Goal: Task Accomplishment & Management: Complete application form

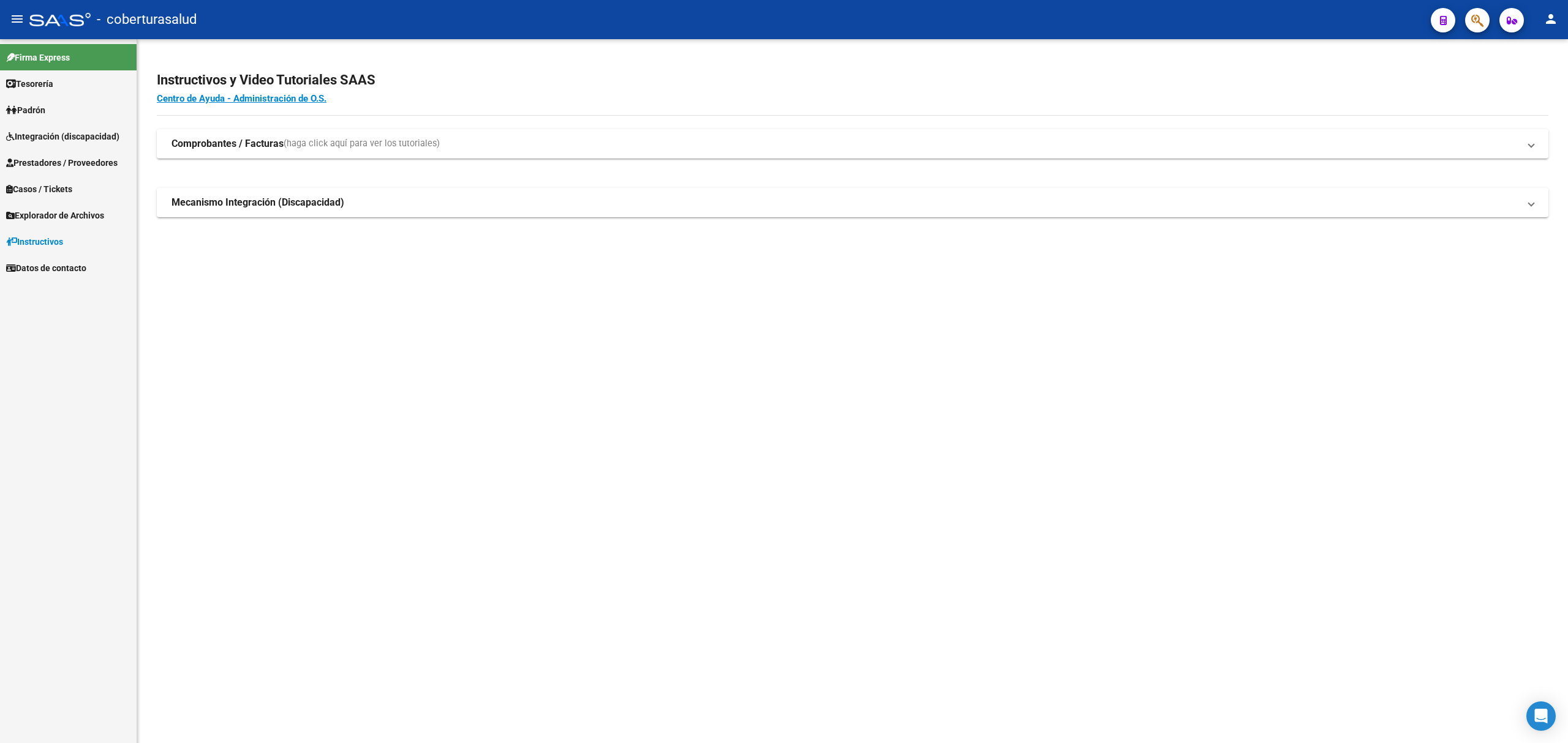
click at [56, 142] on span "Integración (discapacidad)" at bounding box center [63, 136] width 114 height 14
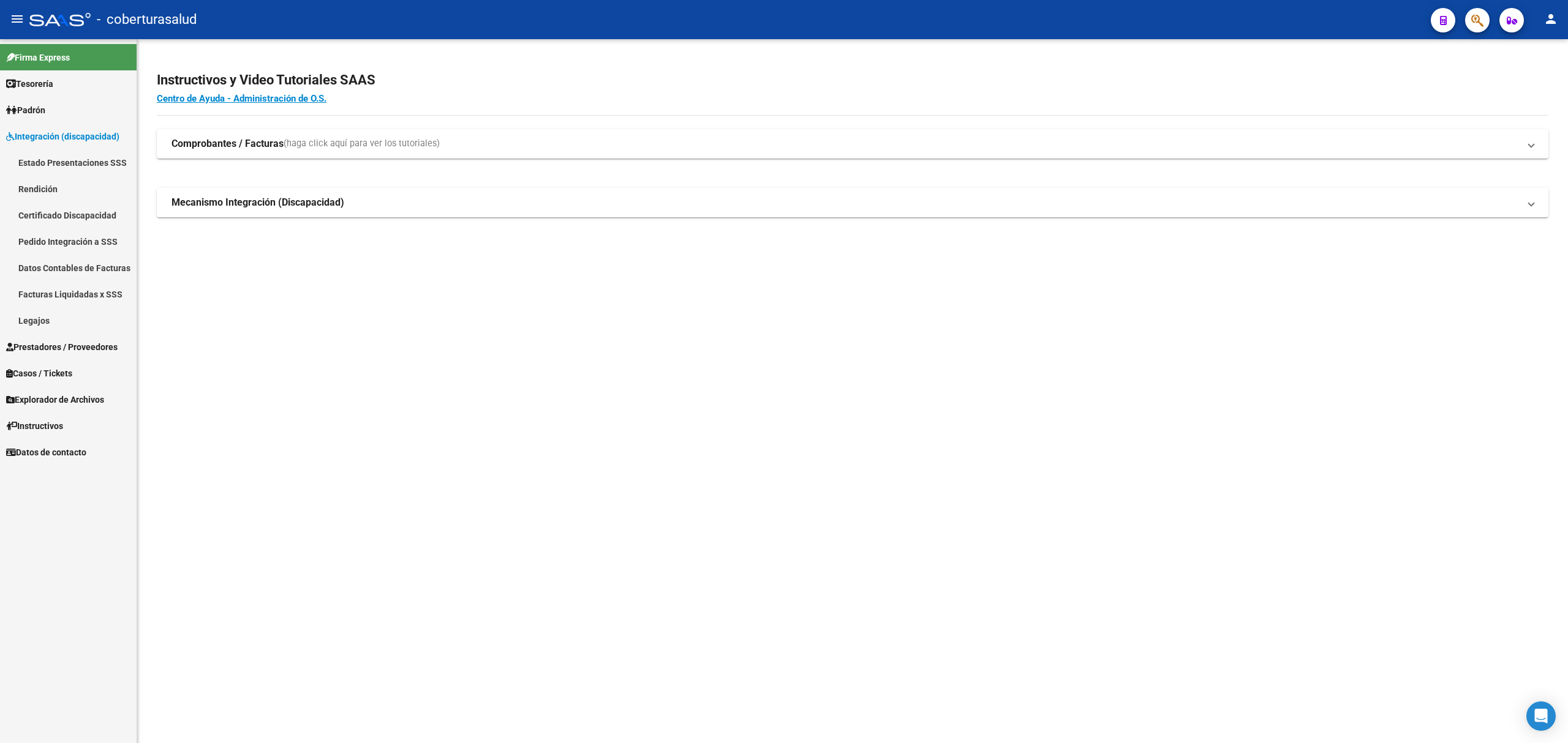
click at [70, 164] on link "Estado Presentaciones SSS" at bounding box center [68, 162] width 136 height 26
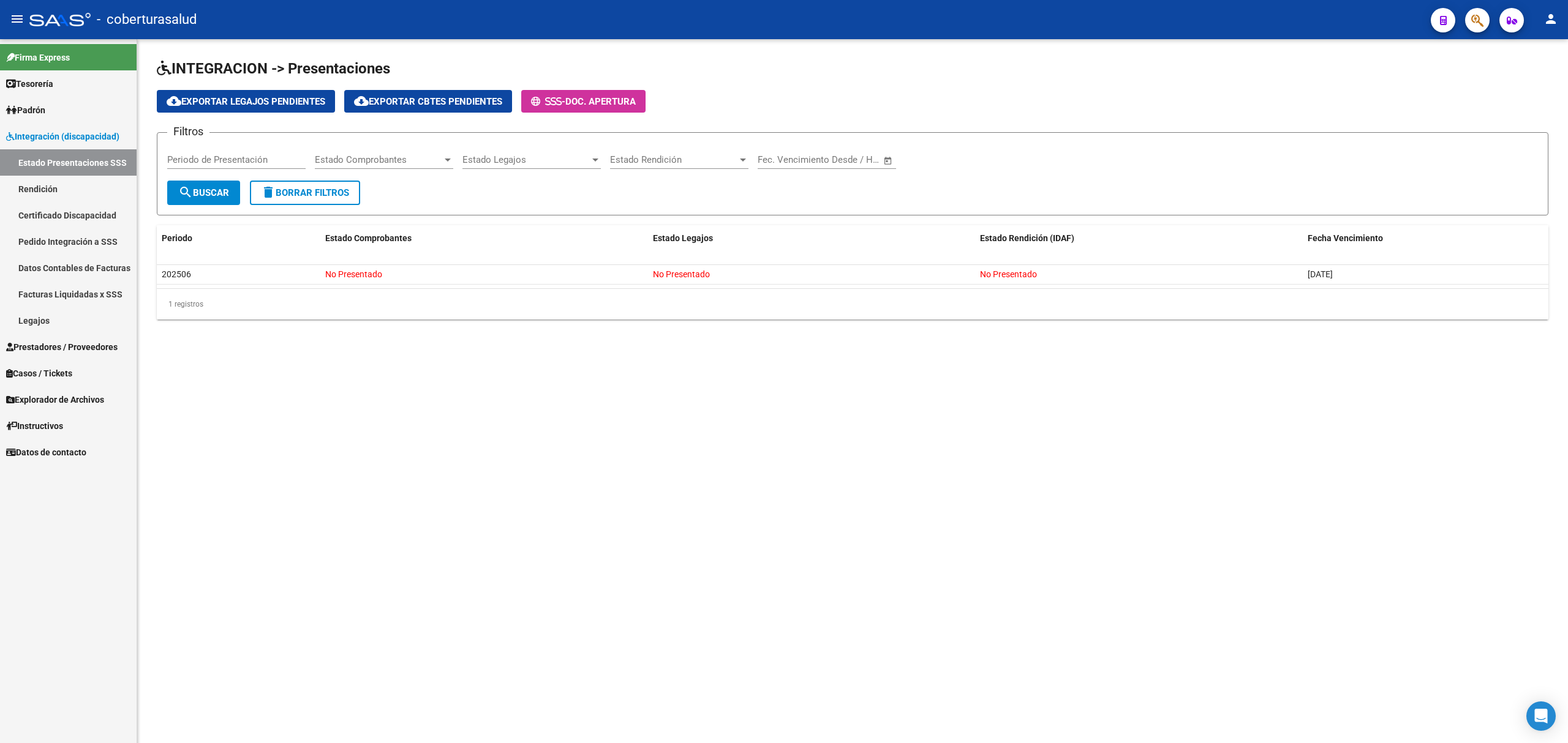
click at [50, 355] on link "Prestadores / Proveedores" at bounding box center [68, 347] width 136 height 26
click at [79, 184] on link "Facturas - Listado/Carga" at bounding box center [68, 188] width 136 height 26
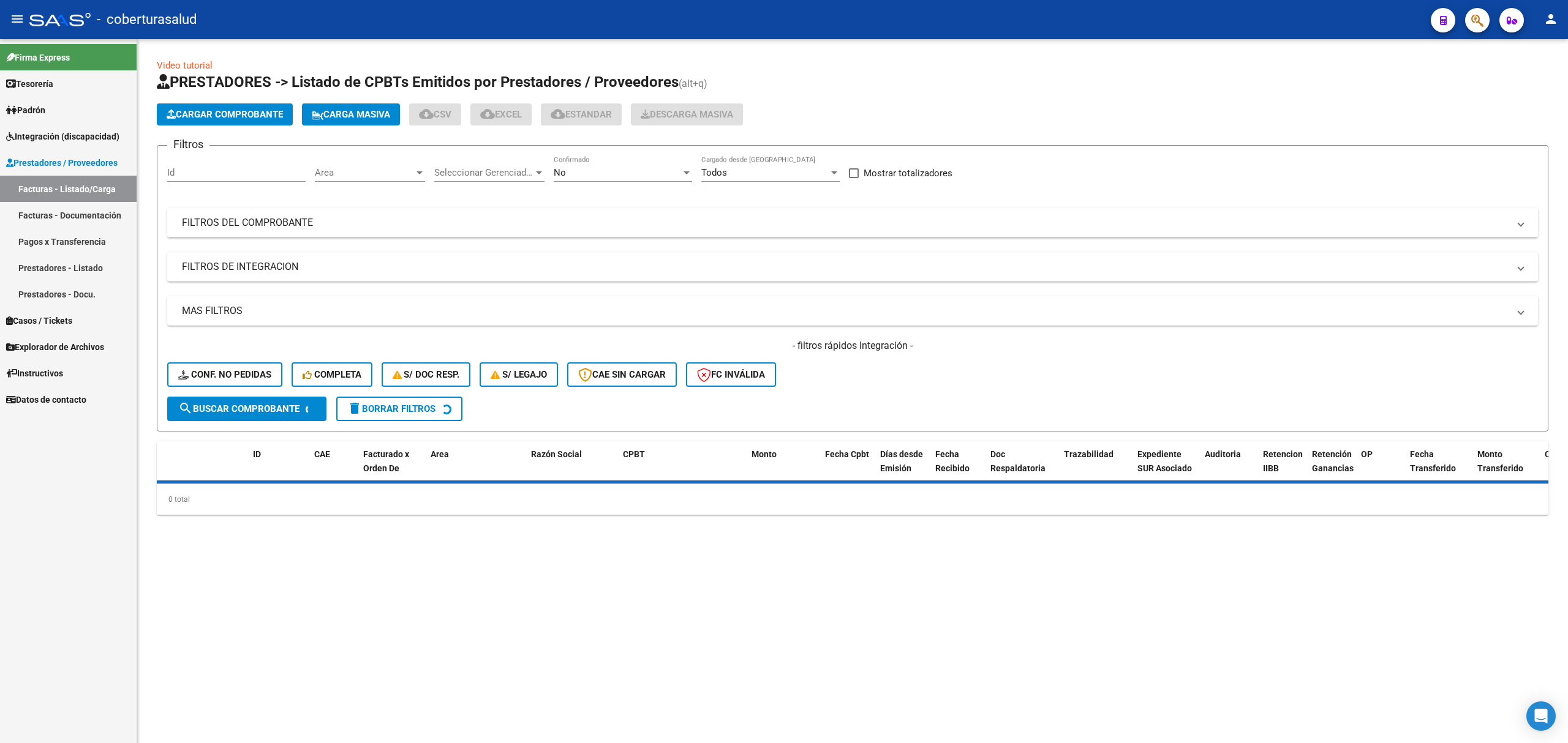
click at [664, 231] on mat-expansion-panel-header "FILTROS DEL COMPROBANTE" at bounding box center [852, 223] width 1371 height 30
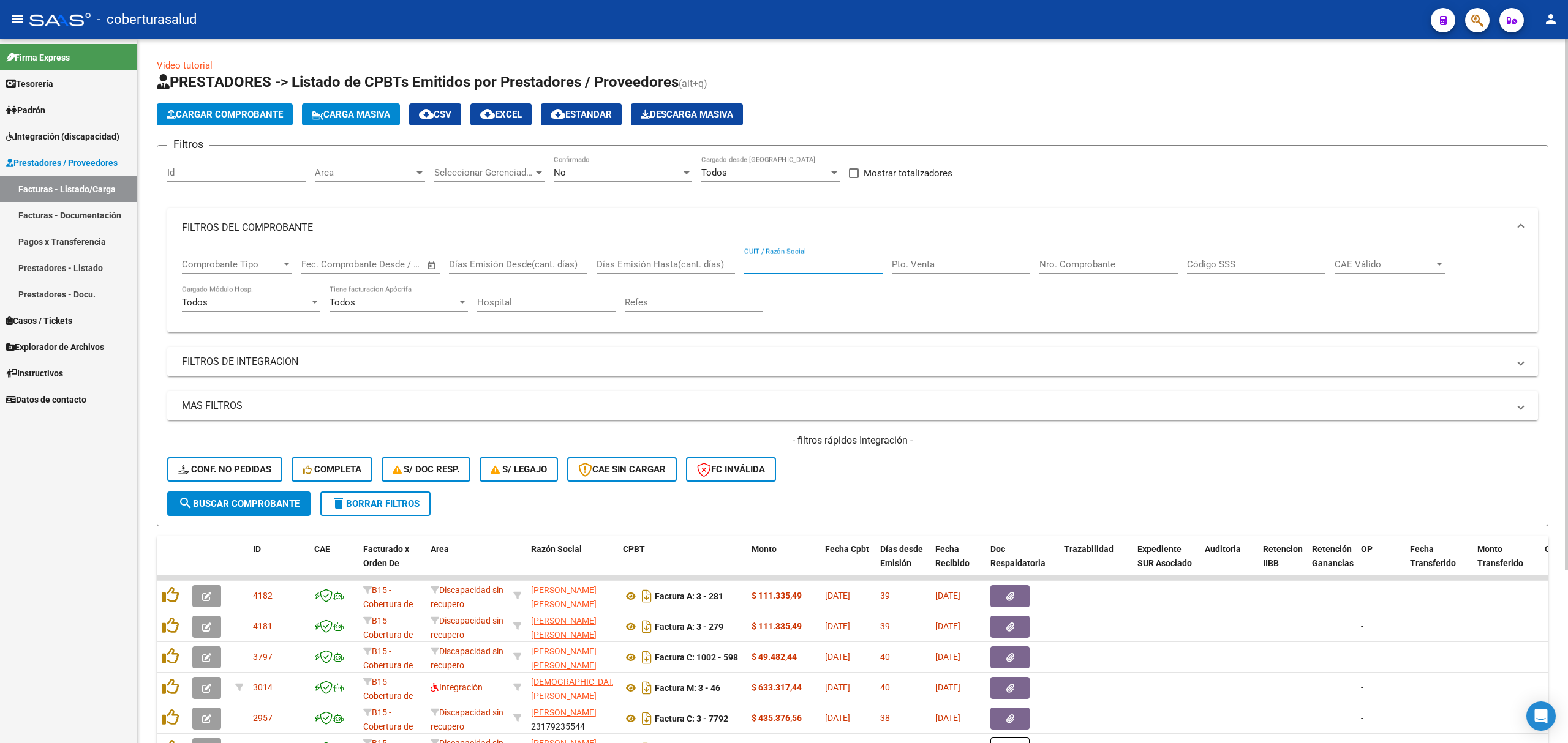
click at [765, 261] on input "CUIT / Razón Social" at bounding box center [813, 264] width 138 height 11
paste input "27203989771"
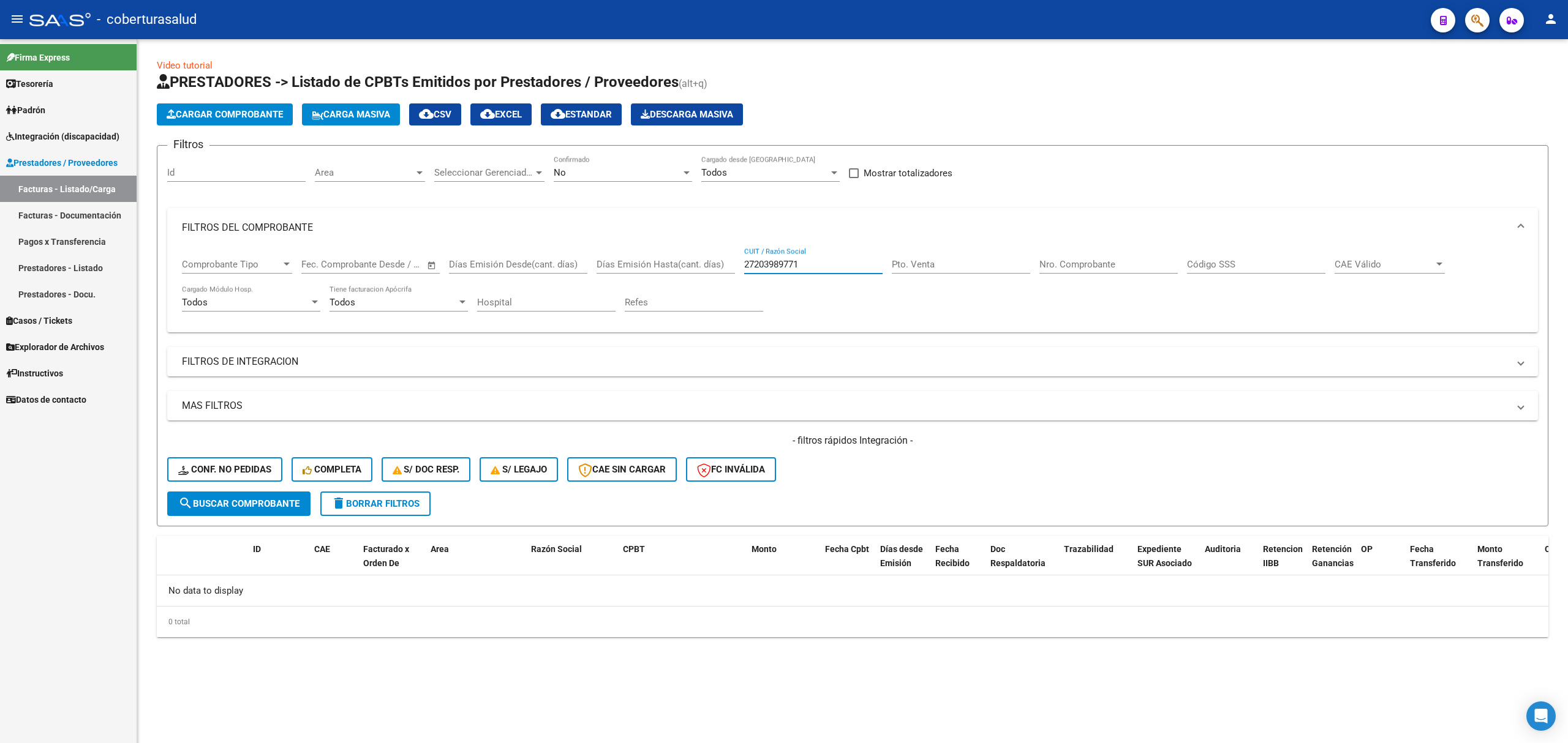
type input "27203989771"
click at [637, 168] on div "No" at bounding box center [617, 172] width 127 height 11
click at [626, 116] on span "Todos" at bounding box center [622, 118] width 138 height 28
click at [259, 498] on span "search Buscar Comprobante" at bounding box center [238, 503] width 121 height 11
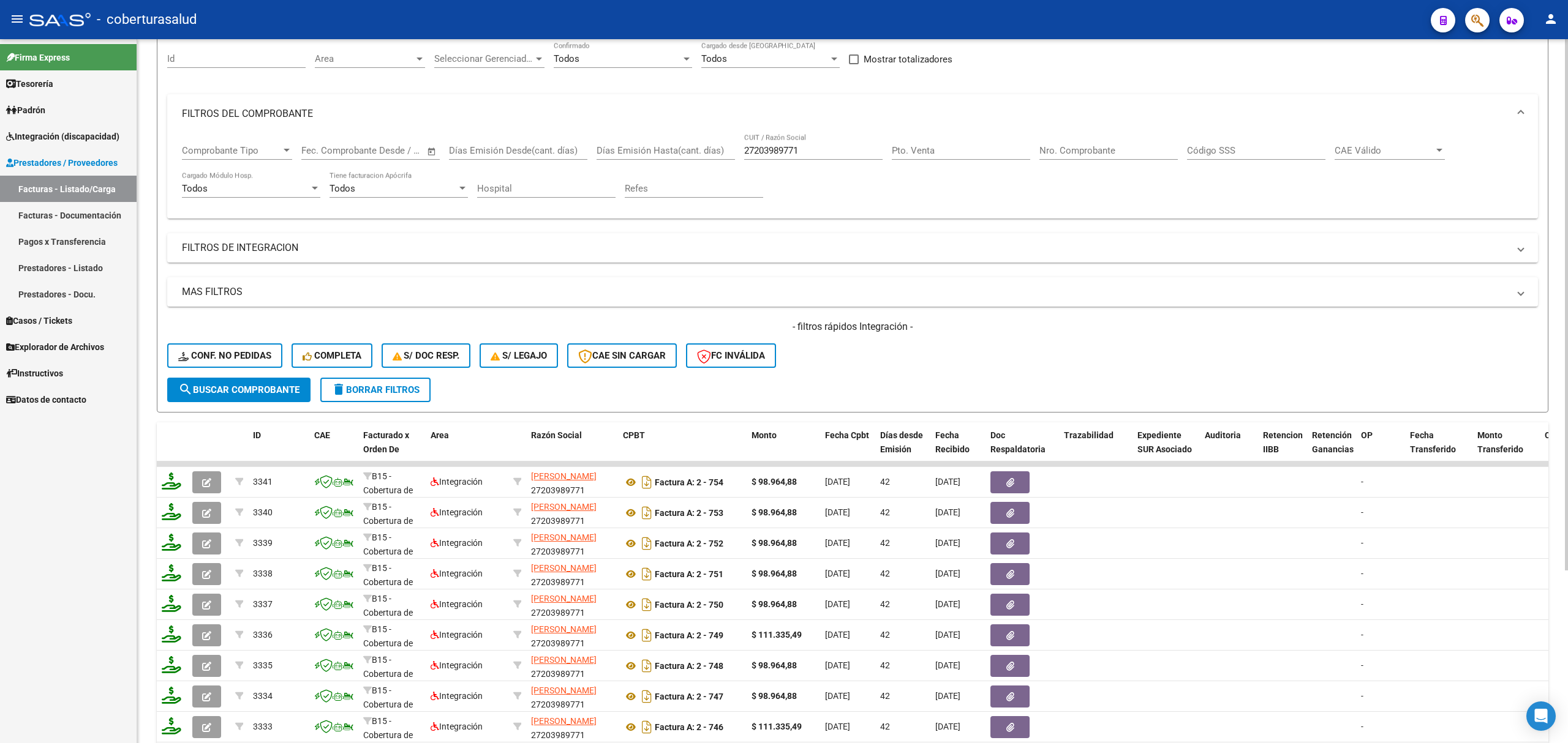
scroll to position [66, 0]
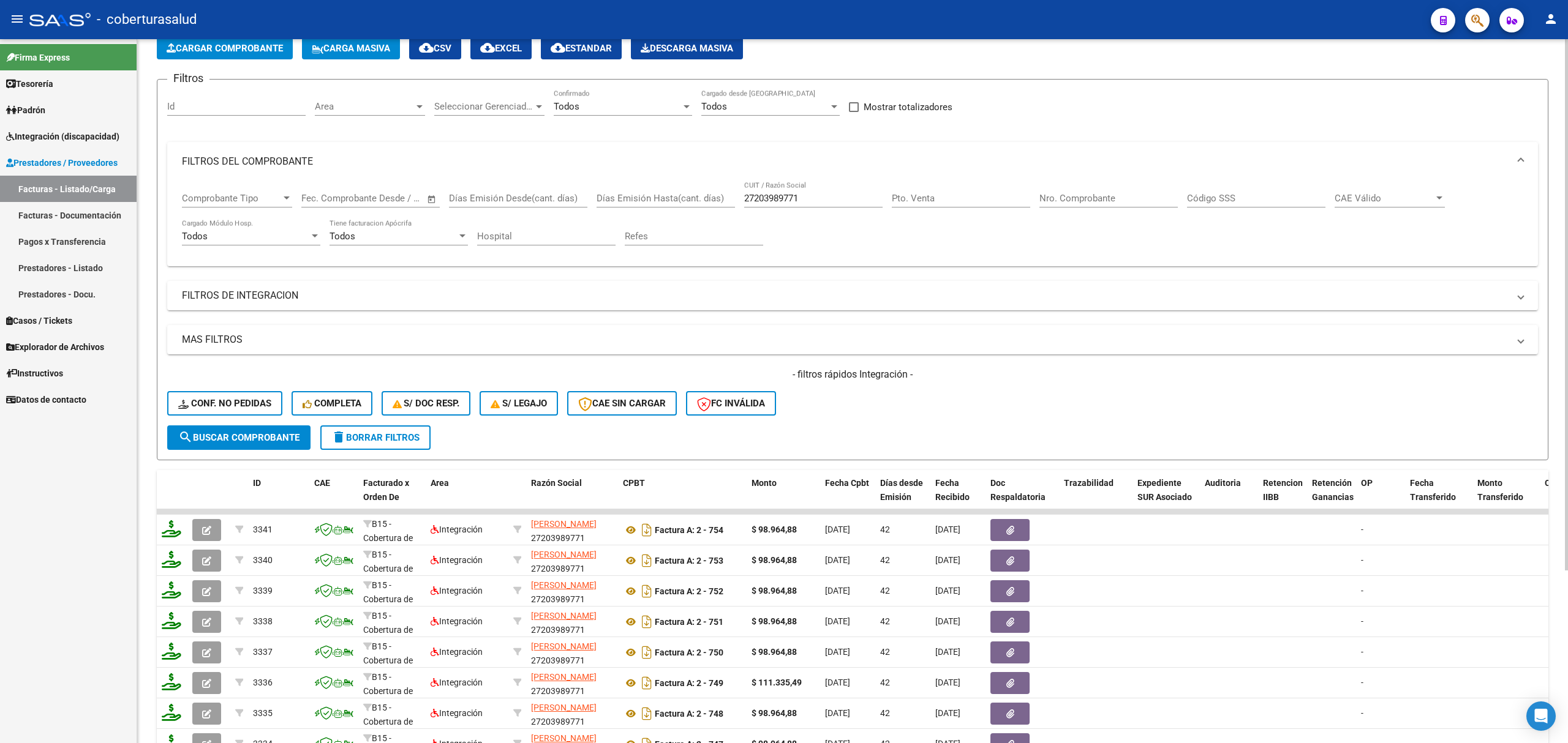
click at [1235, 206] on div "Código SSS" at bounding box center [1255, 194] width 138 height 26
click at [1093, 191] on div "Nro. Comprobante" at bounding box center [1108, 194] width 138 height 26
click at [1081, 197] on input "Nro. Comprobante" at bounding box center [1108, 198] width 138 height 11
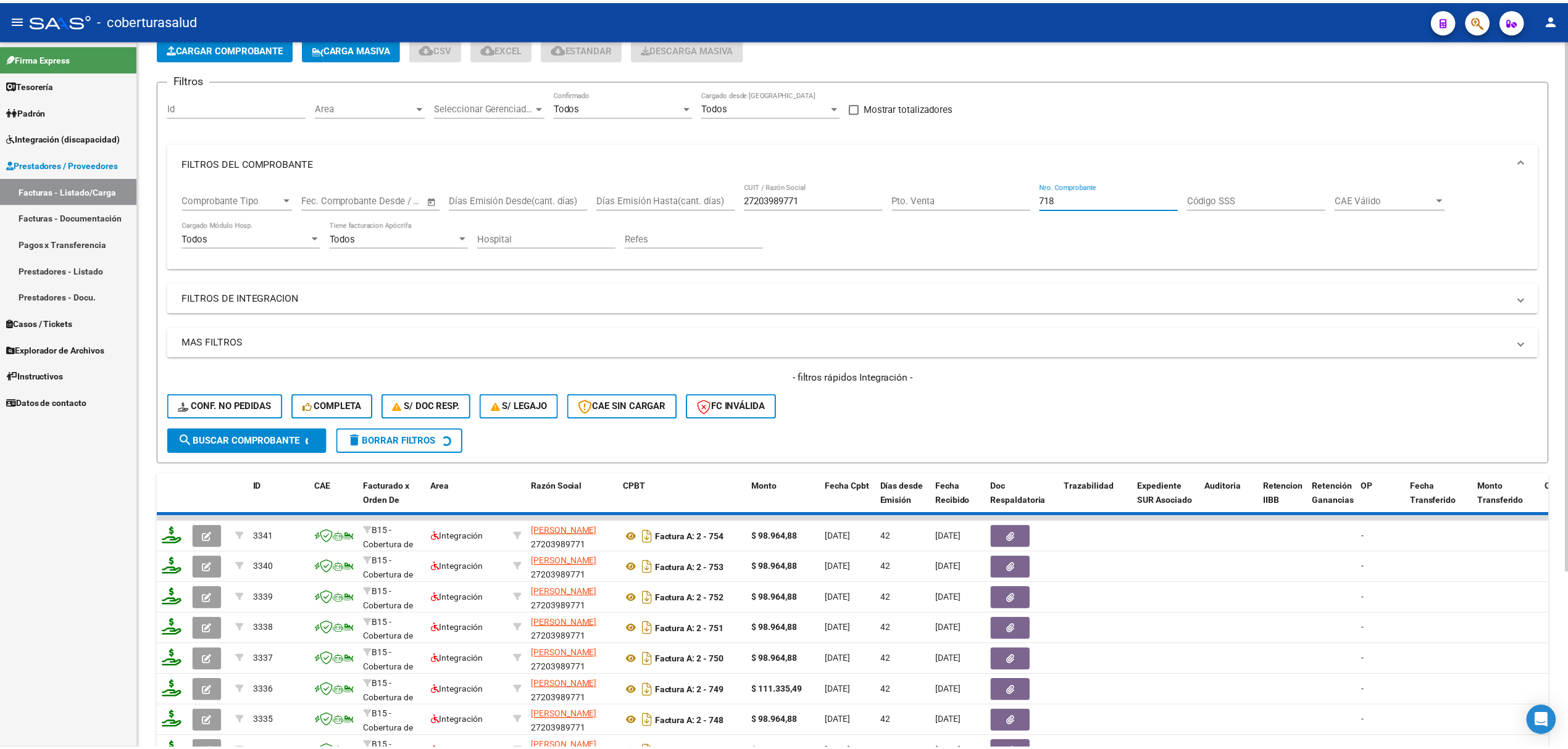
scroll to position [0, 0]
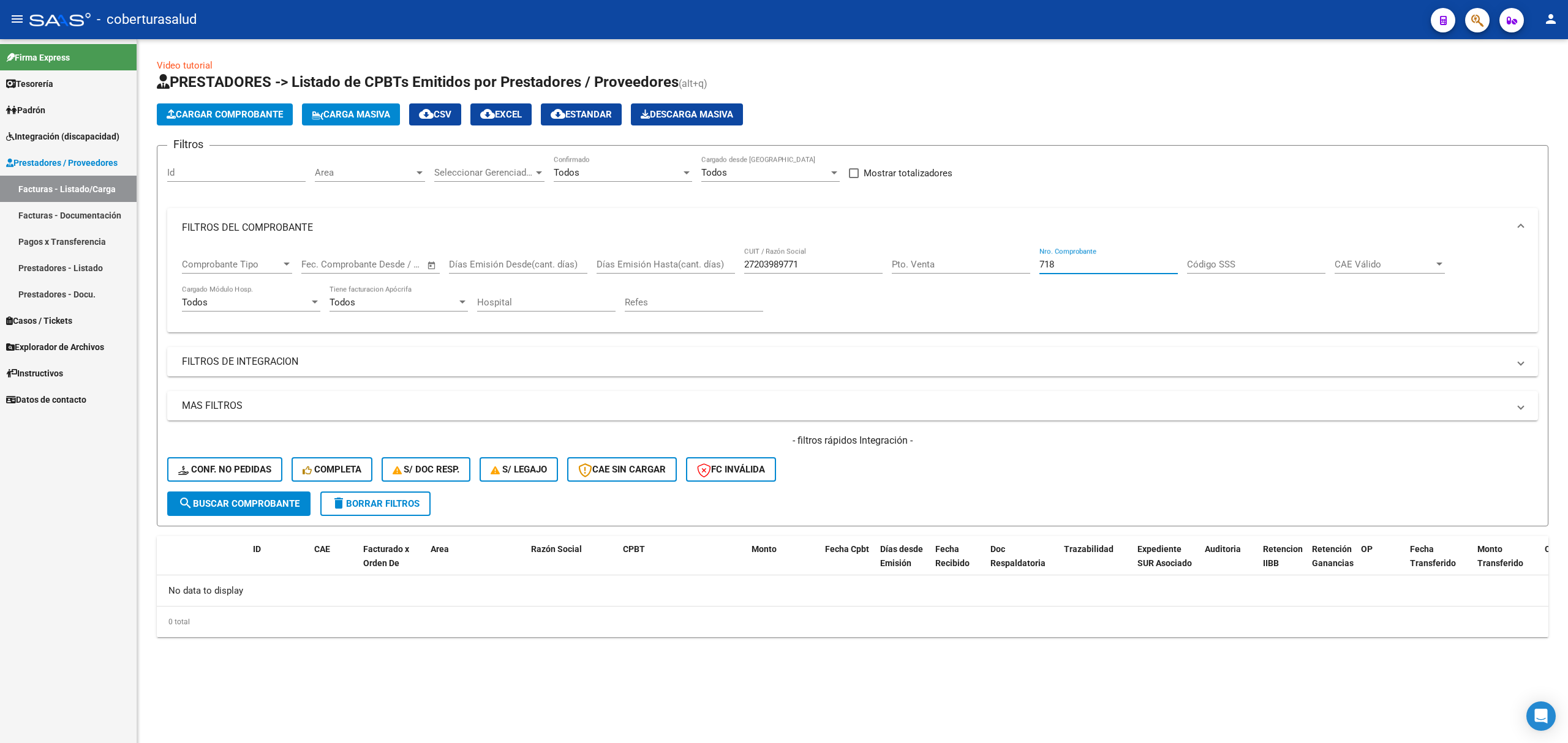
type input "718"
click at [266, 121] on button "Cargar Comprobante" at bounding box center [225, 114] width 136 height 22
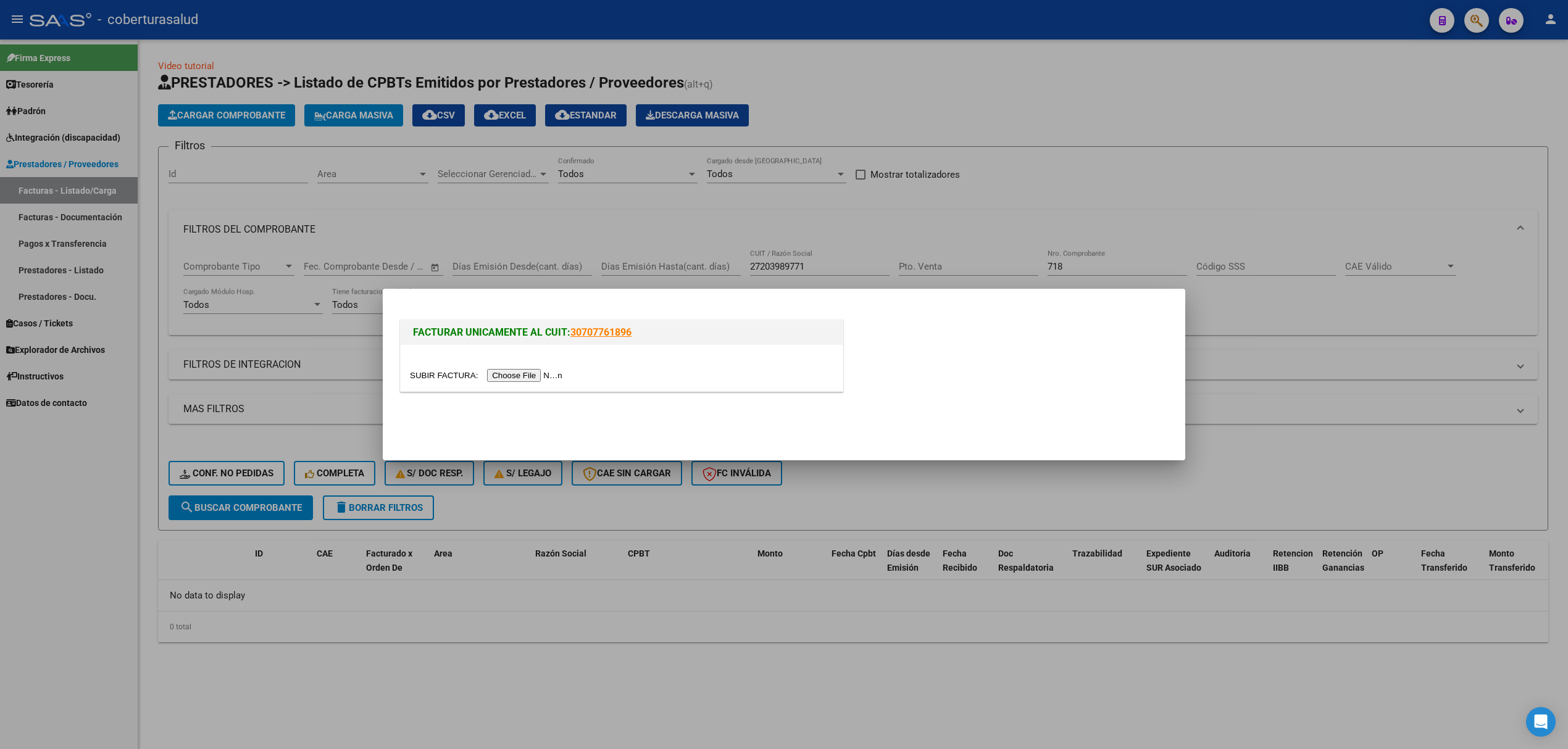
click at [526, 379] on input "file" at bounding box center [488, 375] width 156 height 13
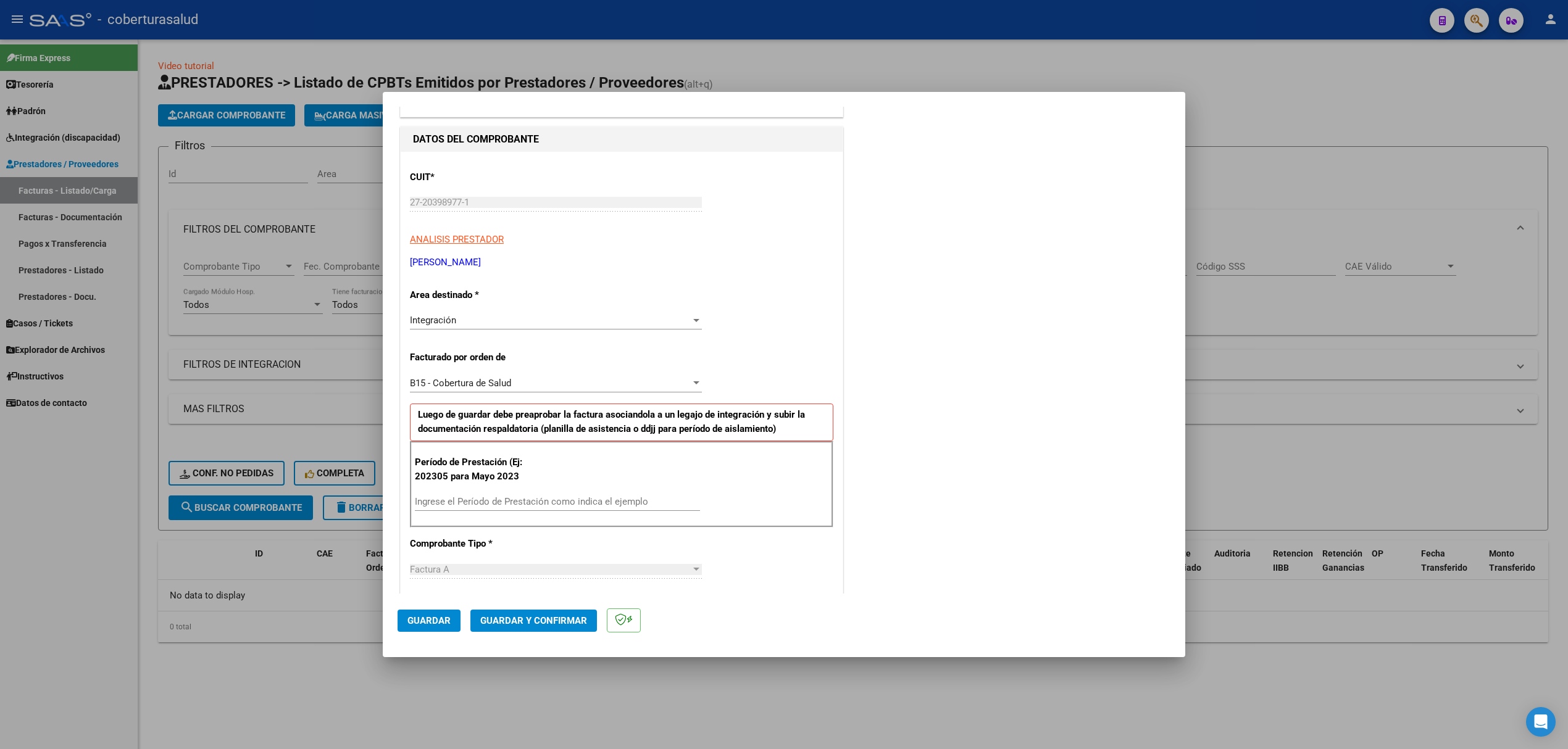
scroll to position [164, 0]
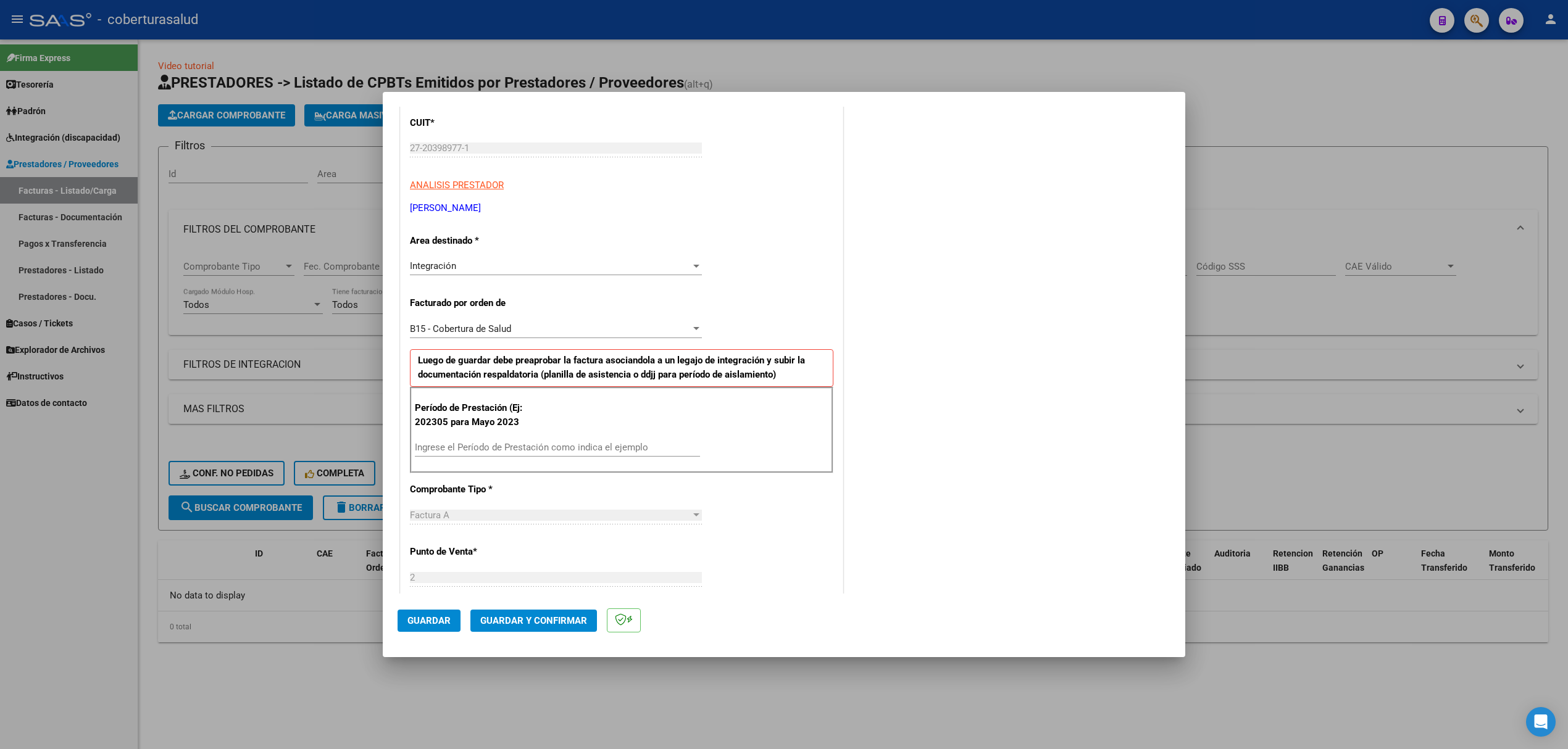
click at [468, 457] on div "Ingrese el Período de Prestación como indica el ejemplo" at bounding box center [558, 448] width 285 height 19
type input "202505"
click at [446, 616] on span "Guardar" at bounding box center [429, 620] width 44 height 11
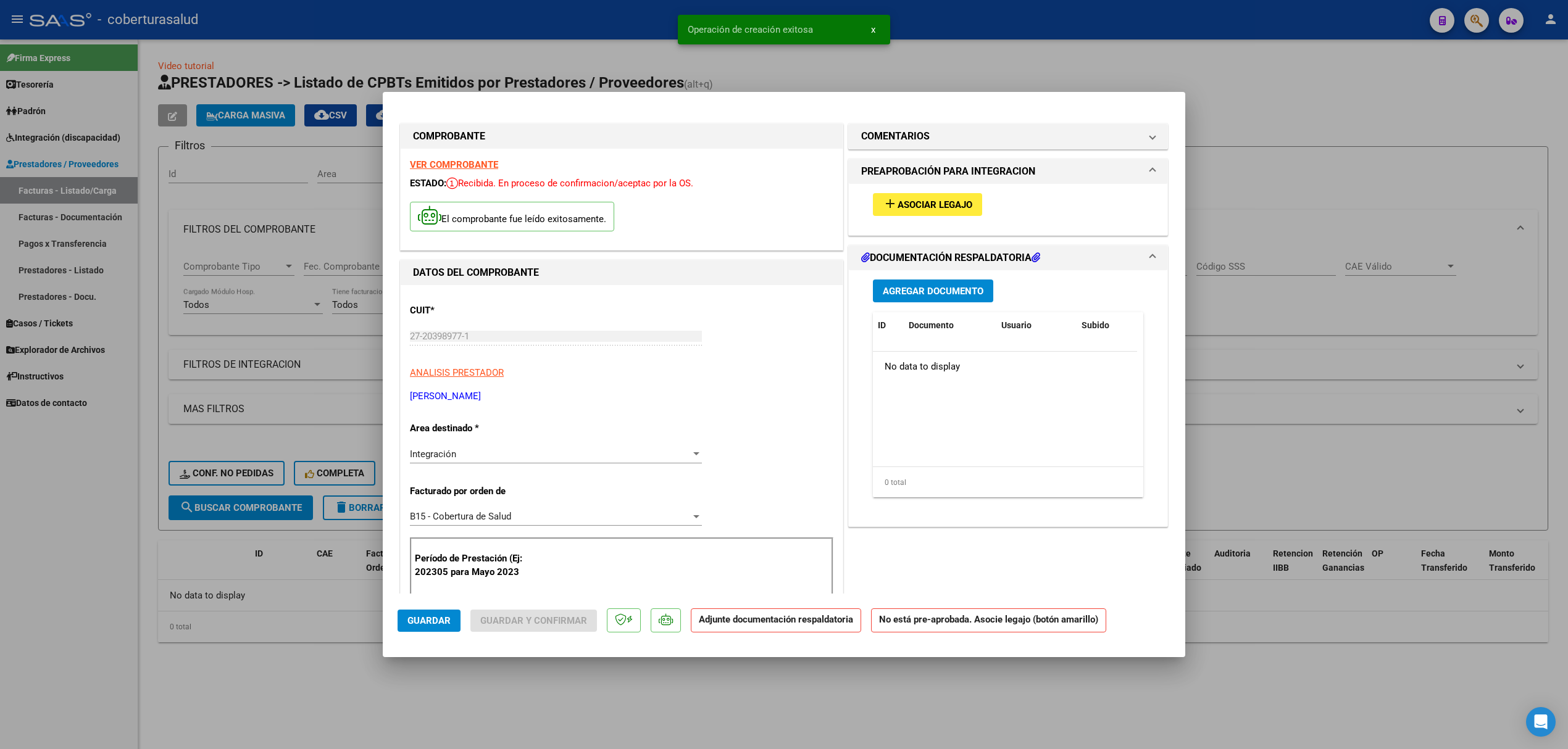
click at [889, 206] on mat-icon "add" at bounding box center [890, 203] width 15 height 15
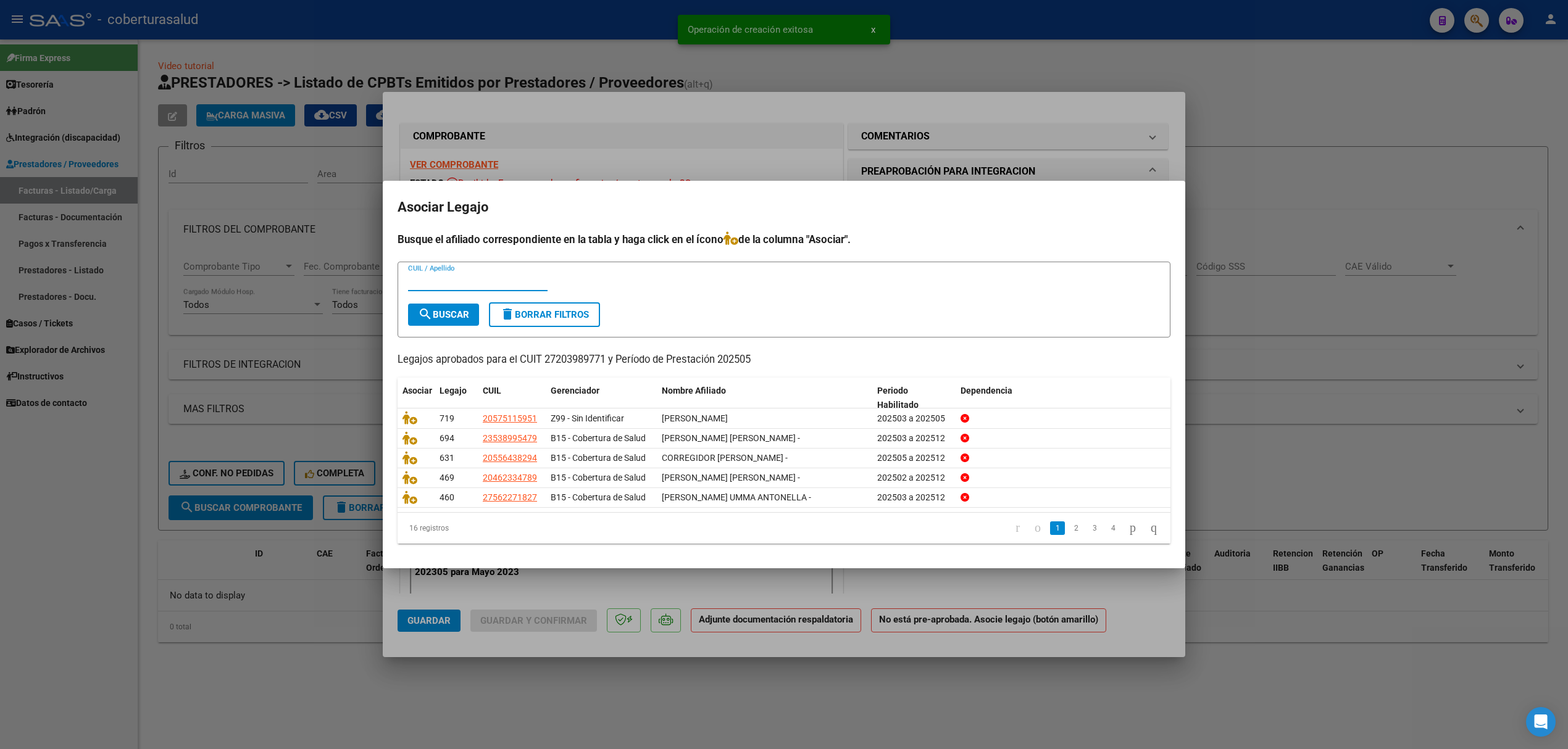
click at [483, 285] on input "CUIL / Apellido" at bounding box center [478, 281] width 139 height 11
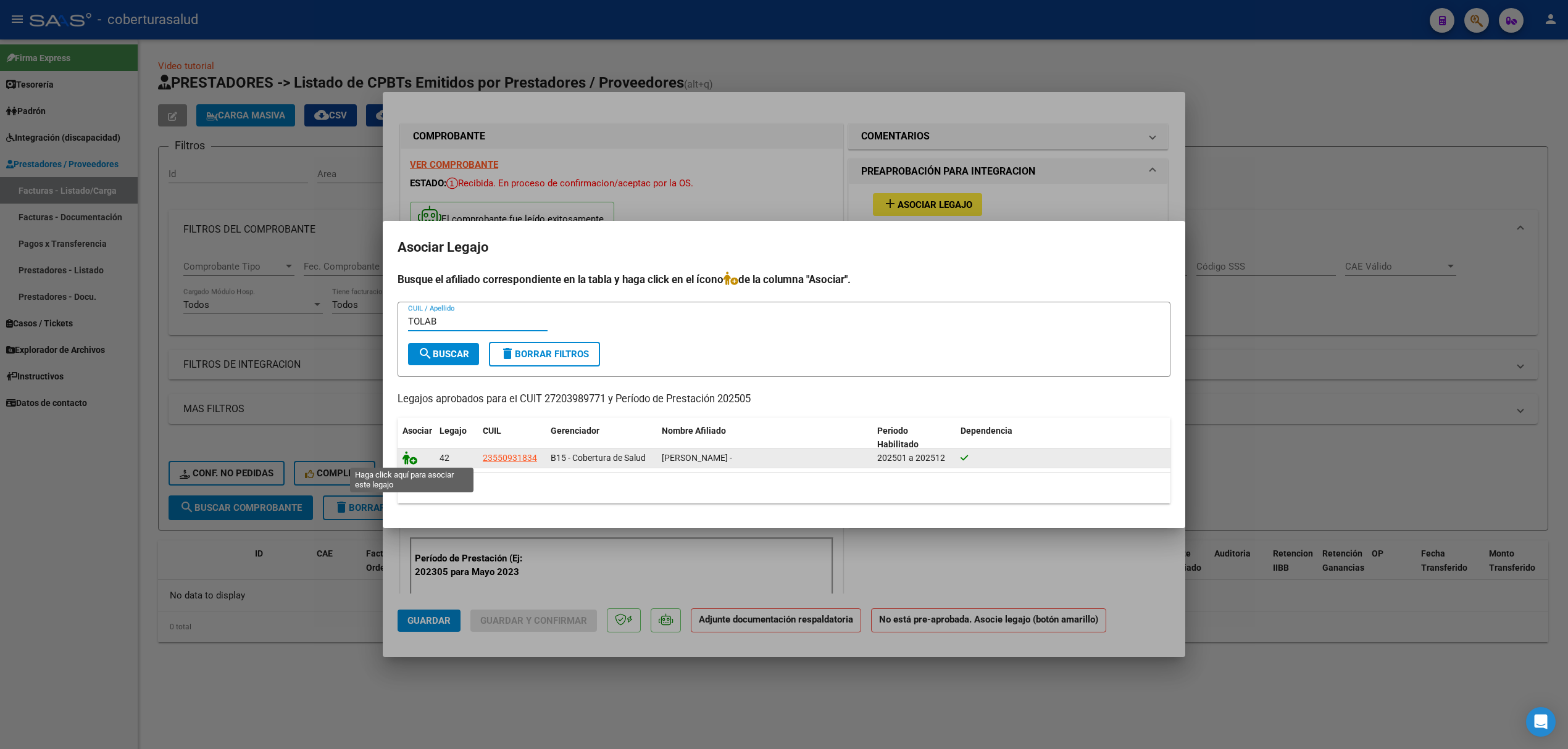
type input "TOLAB"
click at [415, 457] on icon at bounding box center [409, 458] width 15 height 14
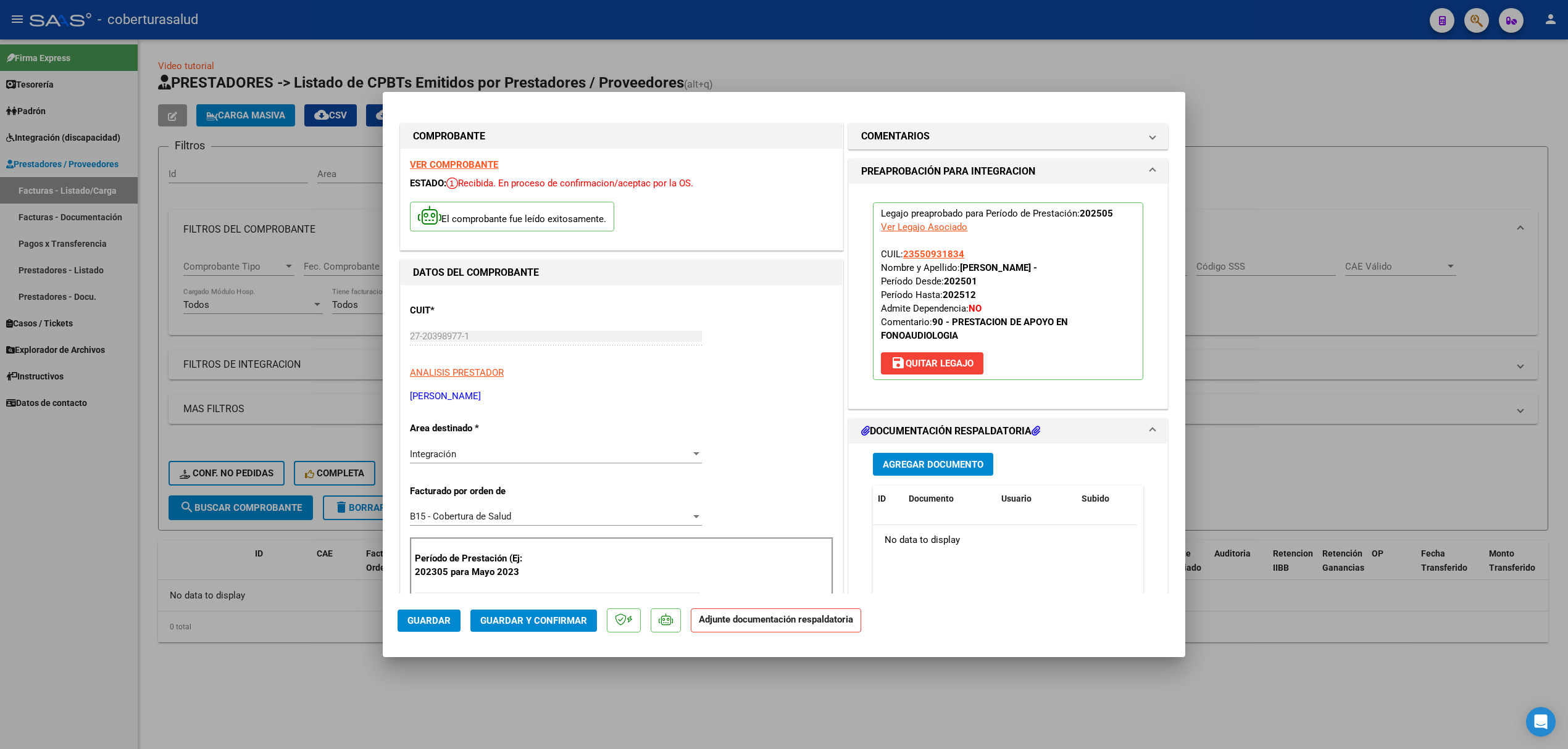
click at [905, 442] on mat-expansion-panel-header "DOCUMENTACIÓN RESPALDATORIA" at bounding box center [1007, 431] width 319 height 25
click at [902, 462] on div "COMENTARIOS Comentarios De la Obra Social: Comentarios de la Obra Social (no vi…" at bounding box center [1008, 733] width 325 height 1224
click at [907, 435] on h1 "DOCUMENTACIÓN RESPALDATORIA" at bounding box center [951, 430] width 179 height 15
click at [905, 476] on button "Agregar Documento" at bounding box center [933, 464] width 120 height 23
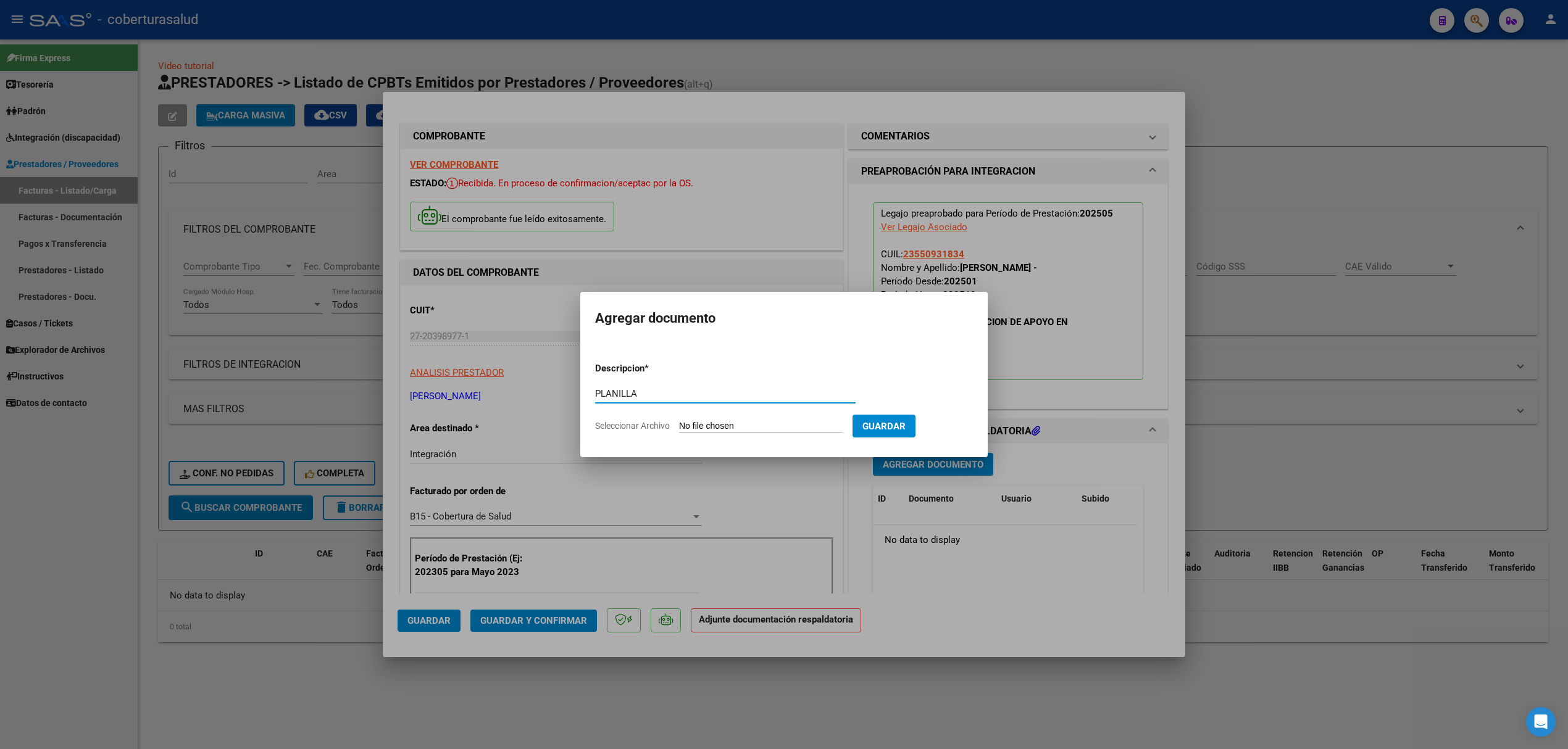
type input "PLANILLA"
click at [722, 421] on input "Seleccionar Archivo" at bounding box center [761, 427] width 163 height 12
type input "C:\fakepath\135585-5-Planilla_de_Asistencia.pdf"
click at [939, 425] on button "Guardar" at bounding box center [949, 426] width 63 height 23
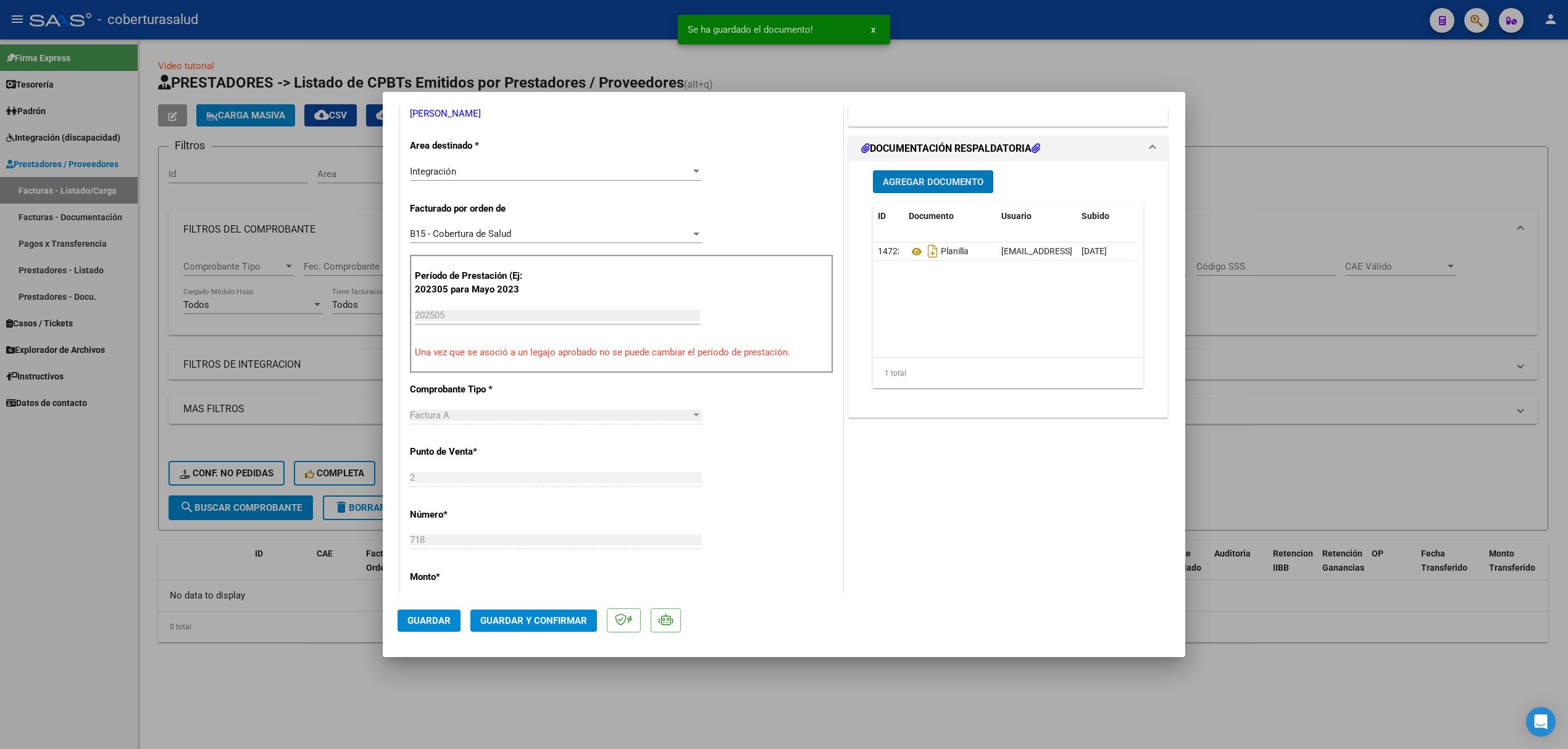
scroll to position [329, 0]
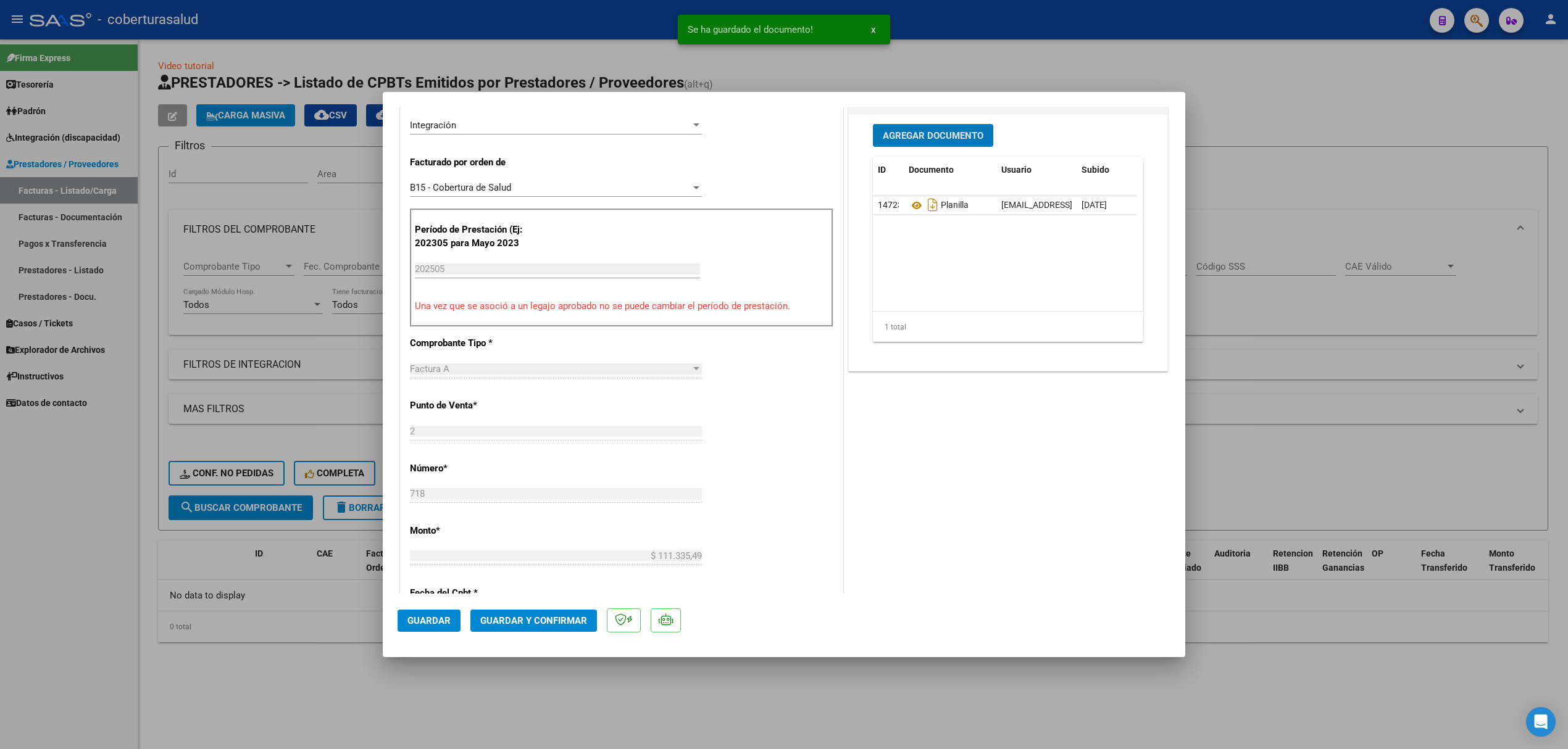
click at [537, 617] on span "Guardar y Confirmar" at bounding box center [533, 620] width 107 height 11
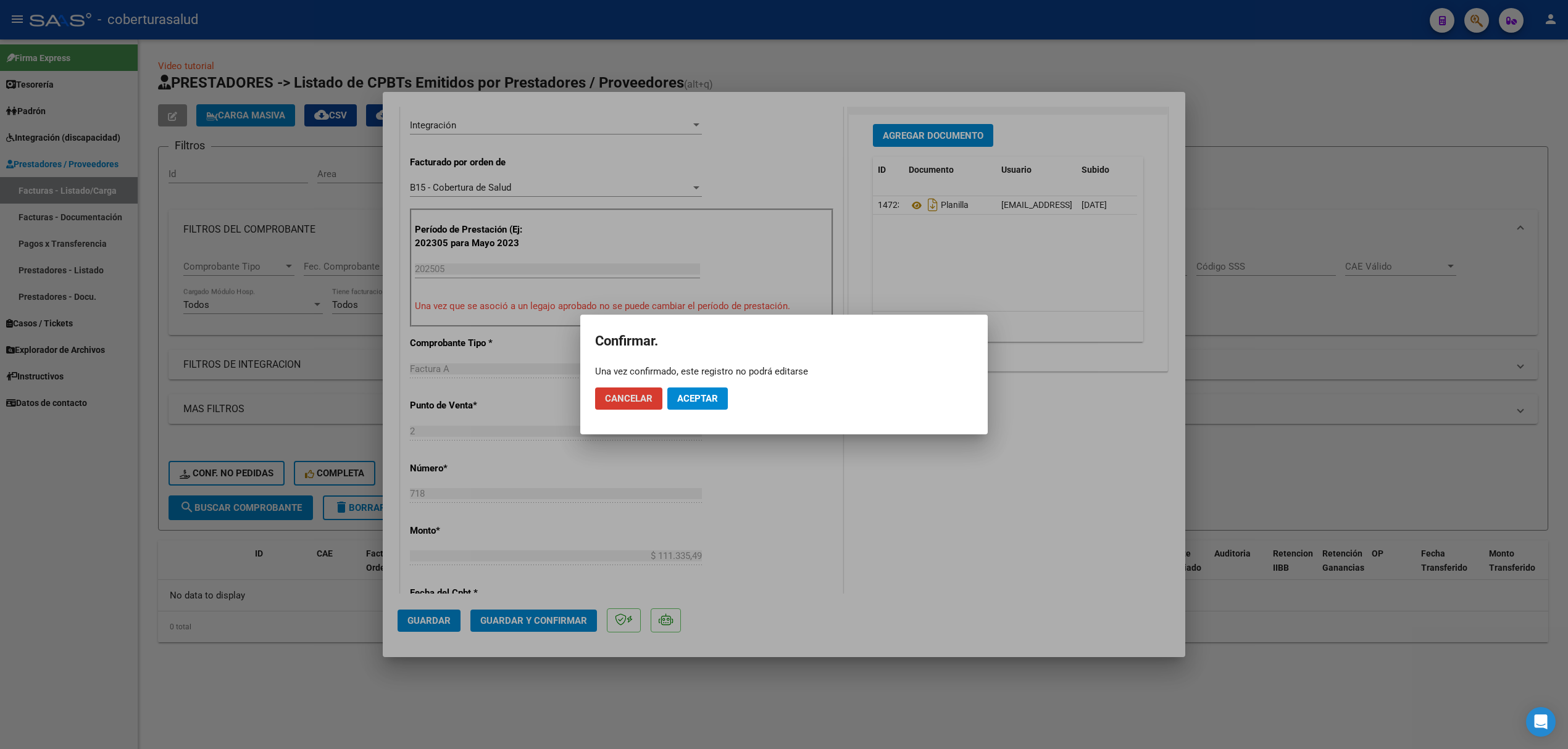
click at [697, 406] on button "Aceptar" at bounding box center [697, 399] width 61 height 22
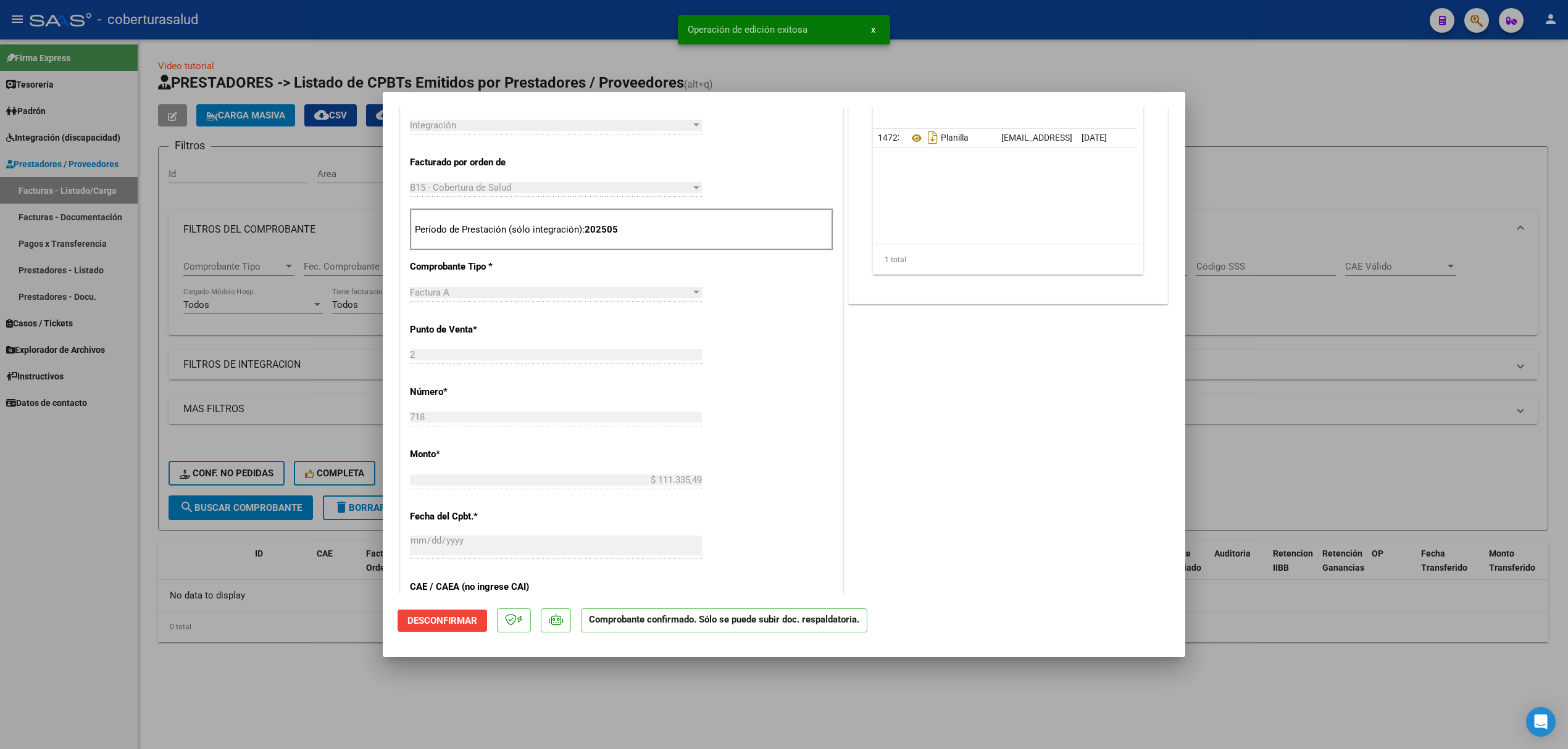
click at [344, 558] on div at bounding box center [784, 374] width 1568 height 749
type input "$ 0,00"
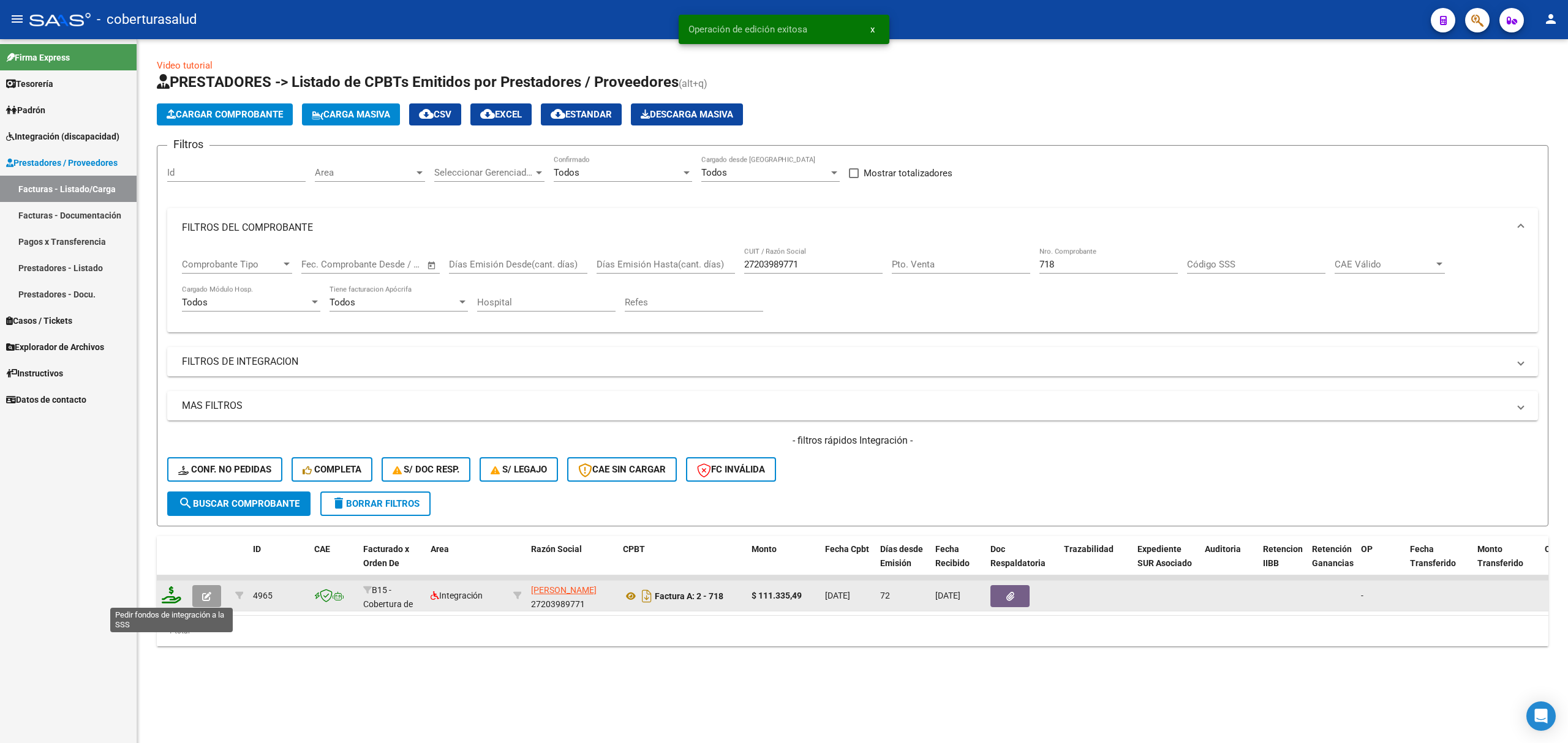
click at [177, 595] on icon at bounding box center [171, 595] width 19 height 17
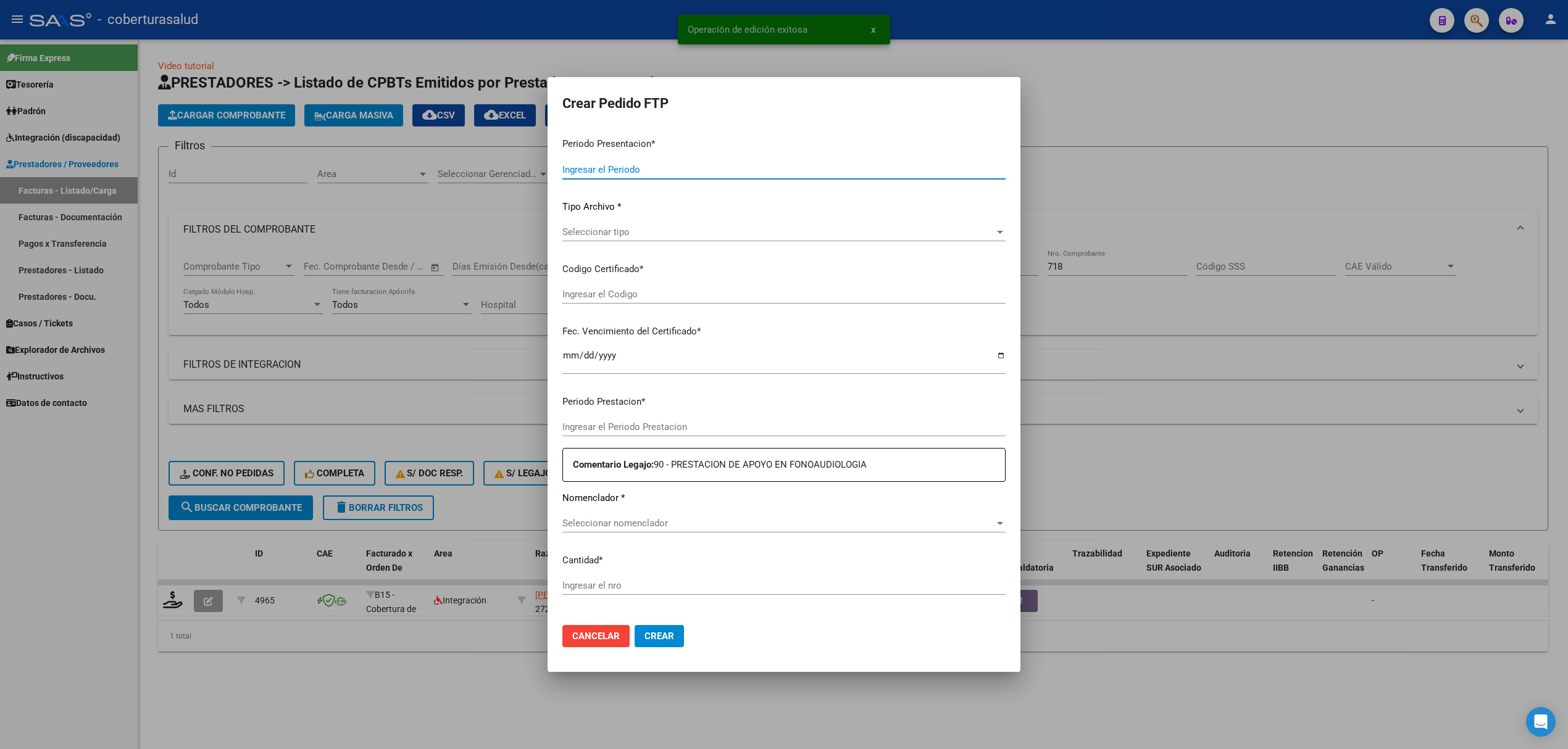
type input "202507"
type input "202505"
type input "$ 111.335,49"
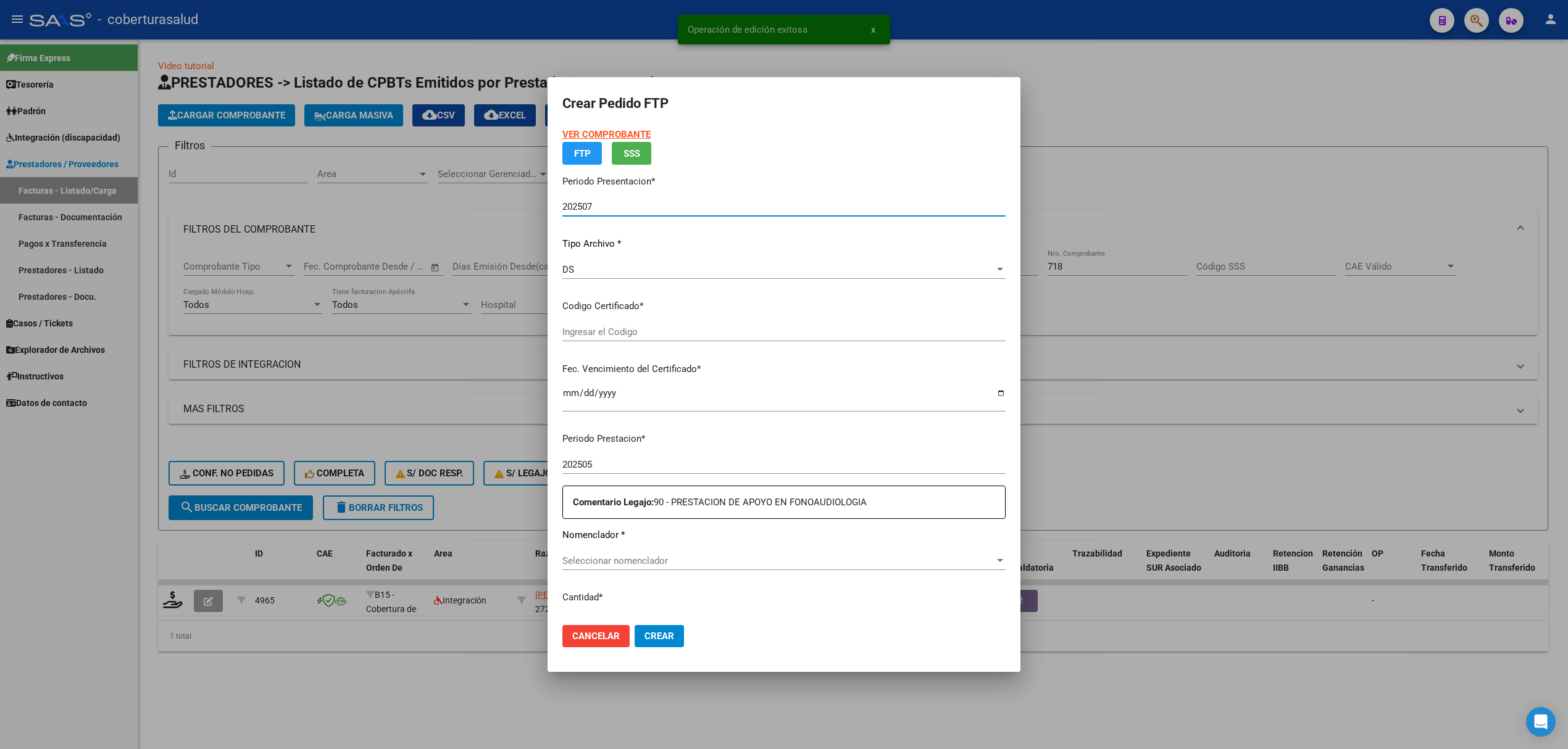
type input "ARG01000550931832023013020280130SAL123"
type input "2028-01-30"
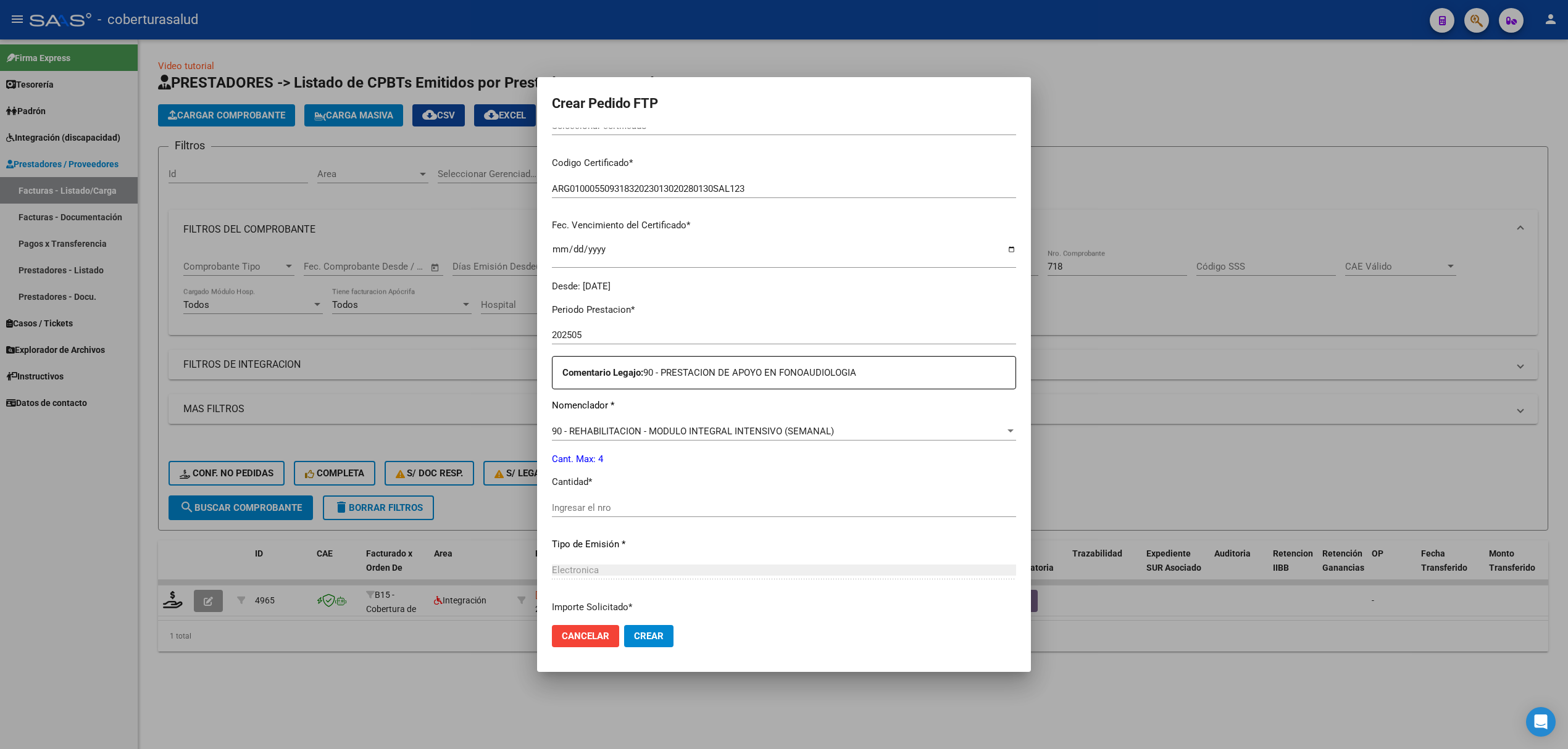
scroll to position [247, 0]
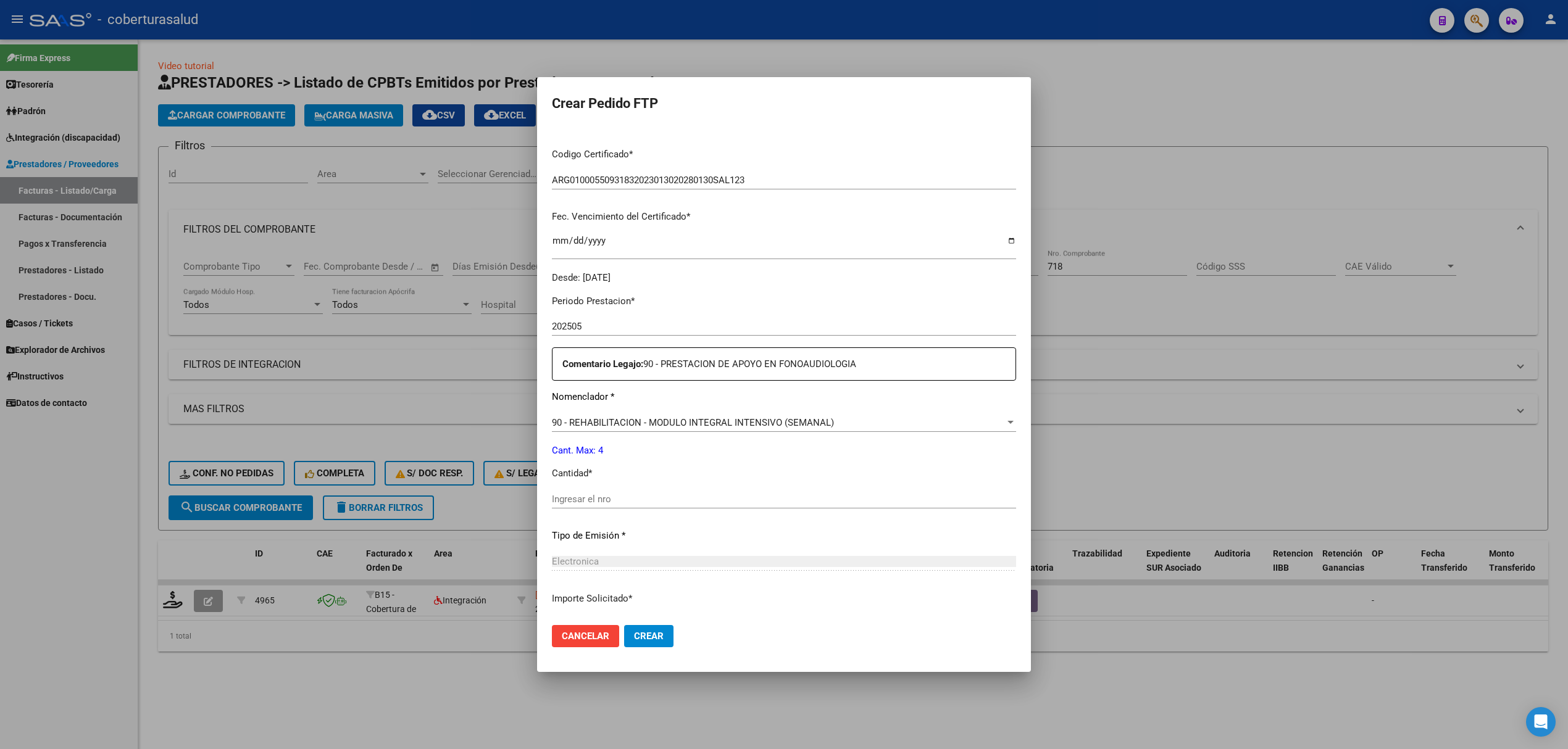
click at [601, 501] on input "Ingresar el nro" at bounding box center [784, 499] width 464 height 11
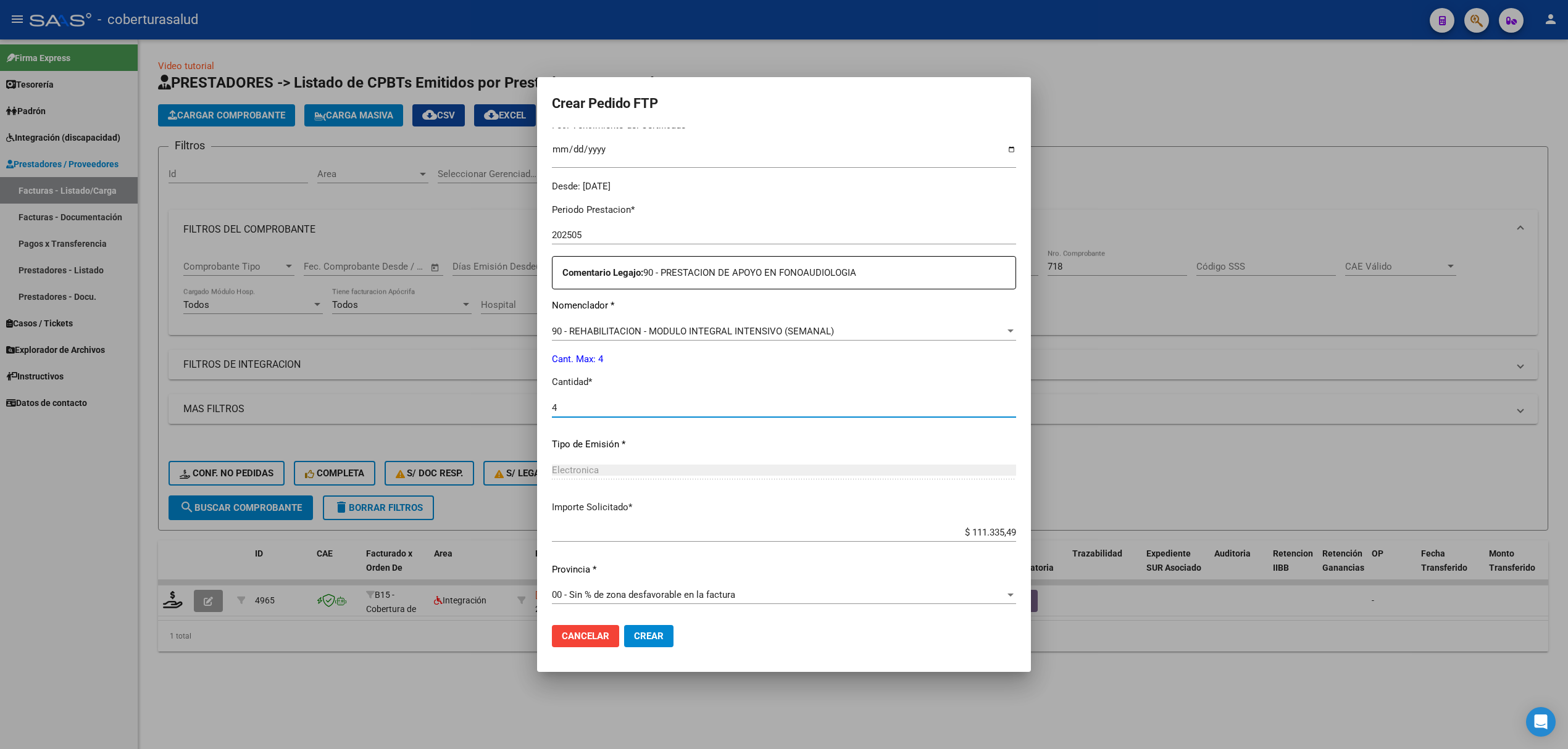
scroll to position [339, 0]
type input "4"
click at [637, 626] on button "Crear" at bounding box center [649, 636] width 50 height 22
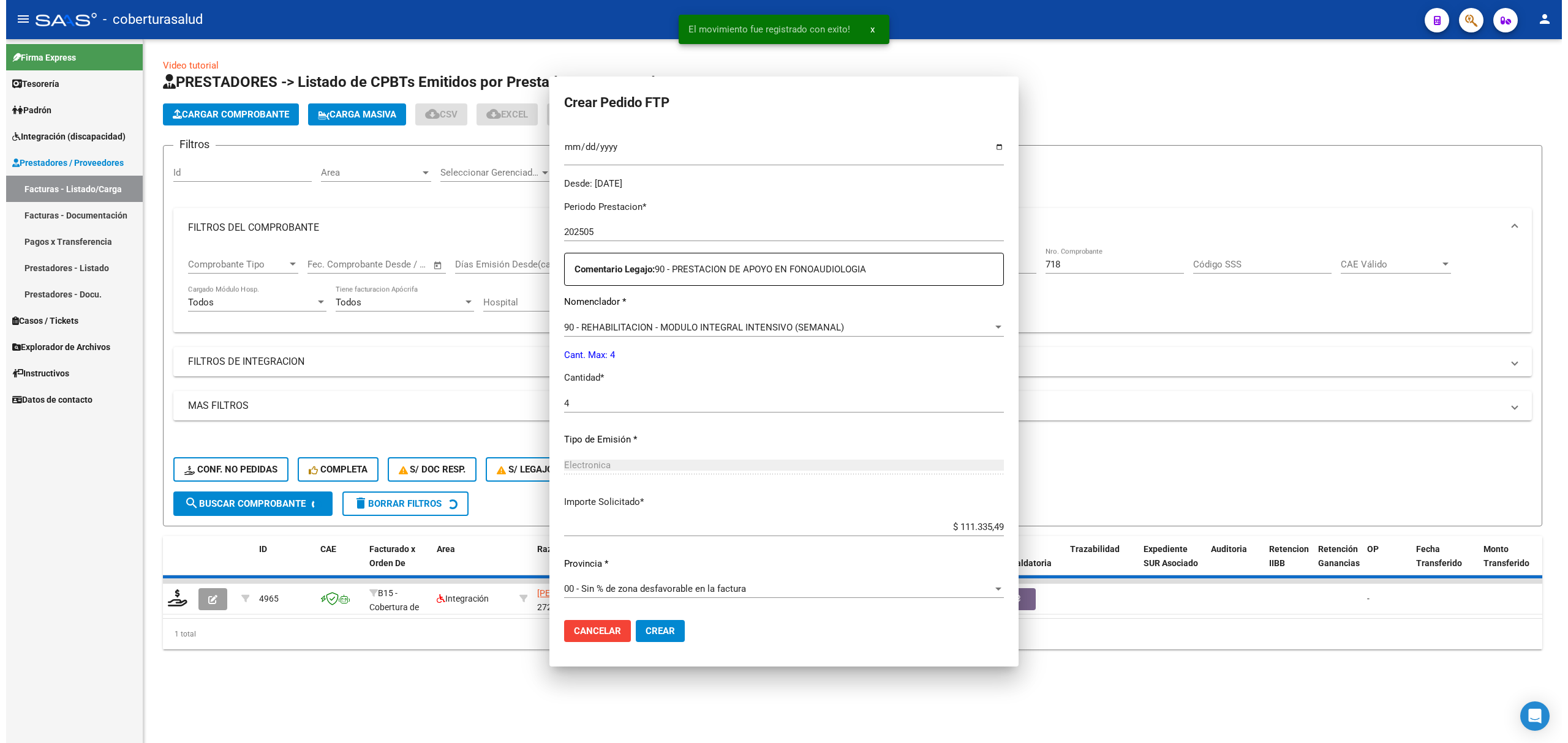
scroll to position [267, 0]
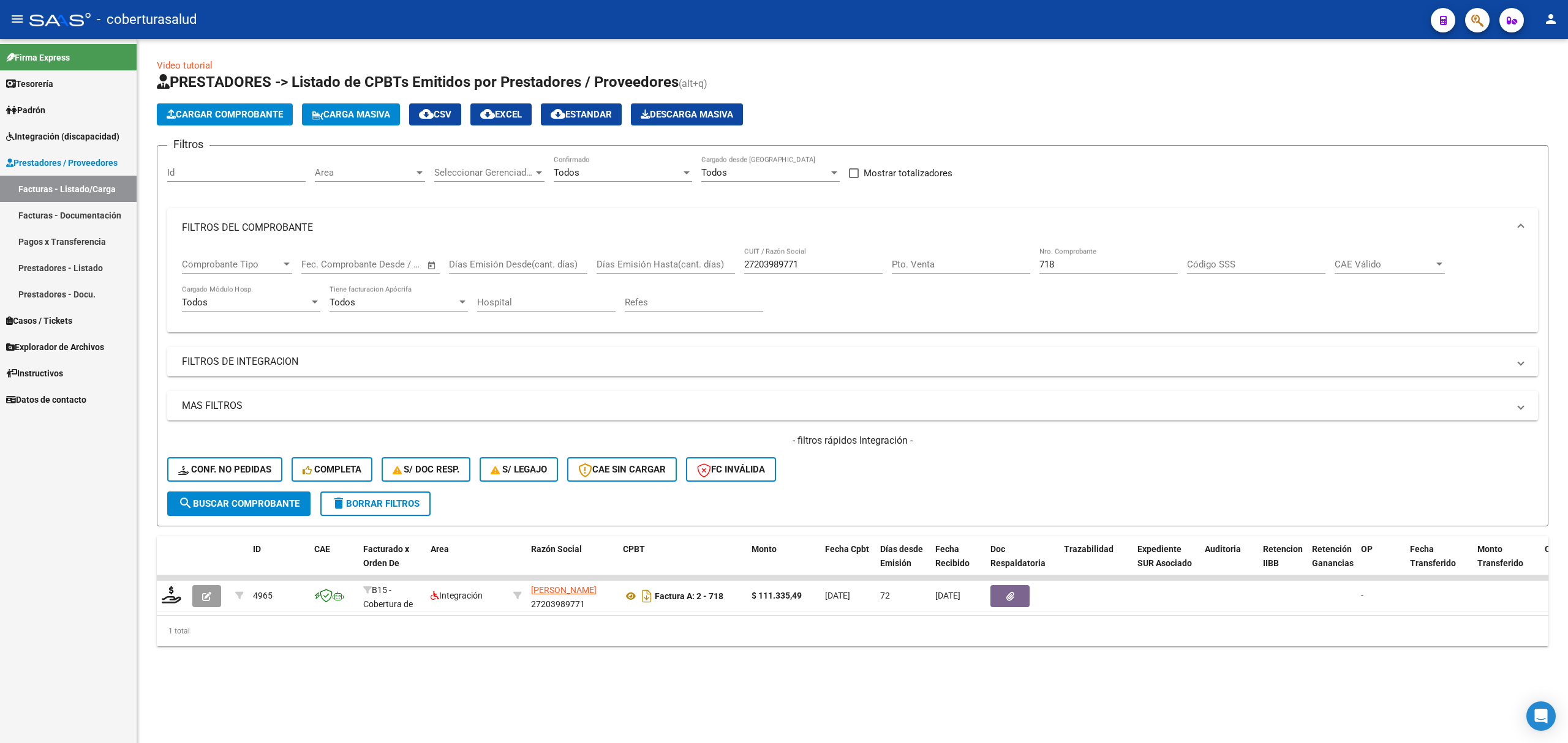
click at [787, 262] on input "27203989771" at bounding box center [813, 264] width 138 height 11
paste input "31733014"
type input "27317330141"
click at [1056, 259] on input "718" at bounding box center [1108, 264] width 138 height 11
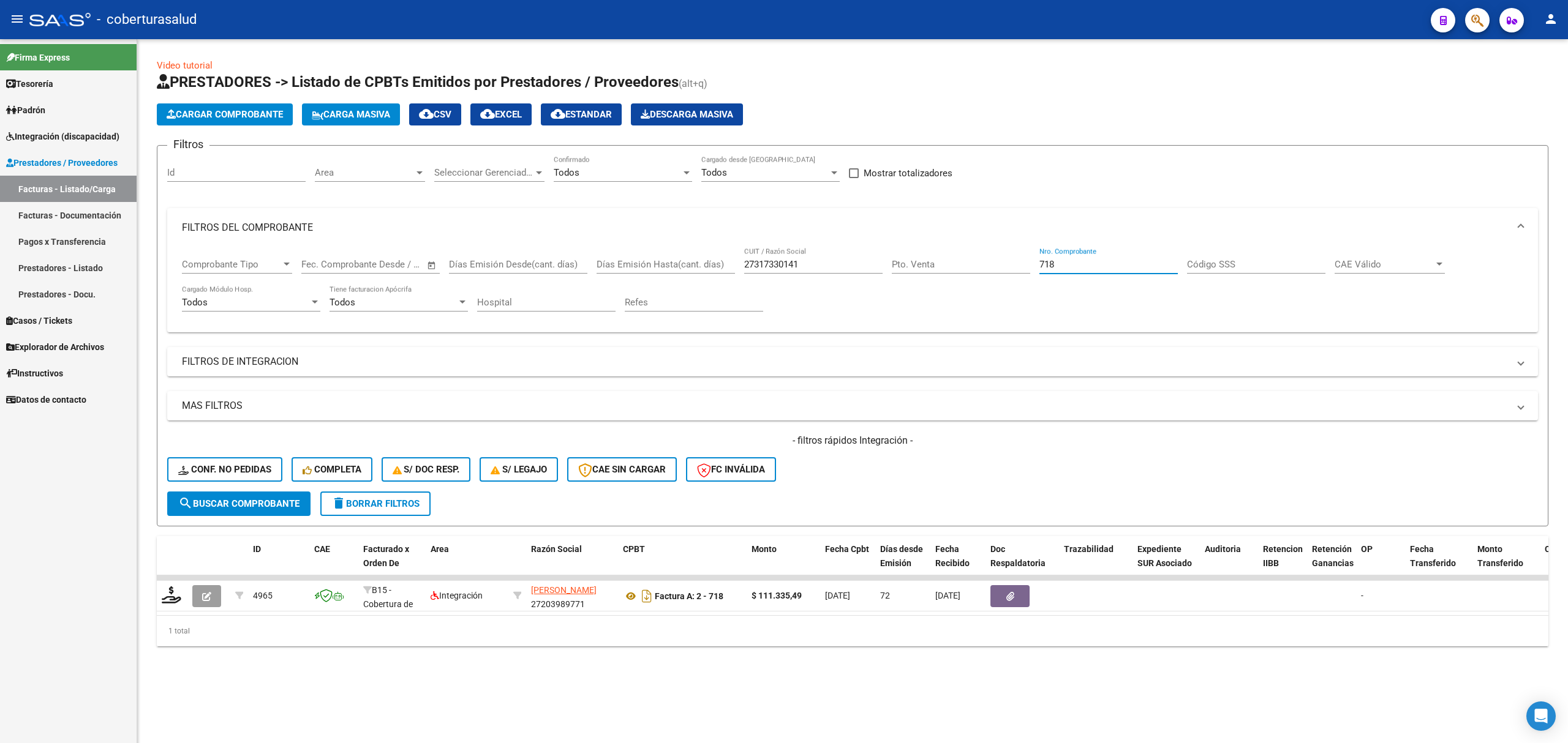
click at [1056, 260] on input "718" at bounding box center [1108, 264] width 138 height 11
click at [275, 496] on button "search Buscar Comprobante" at bounding box center [238, 503] width 143 height 25
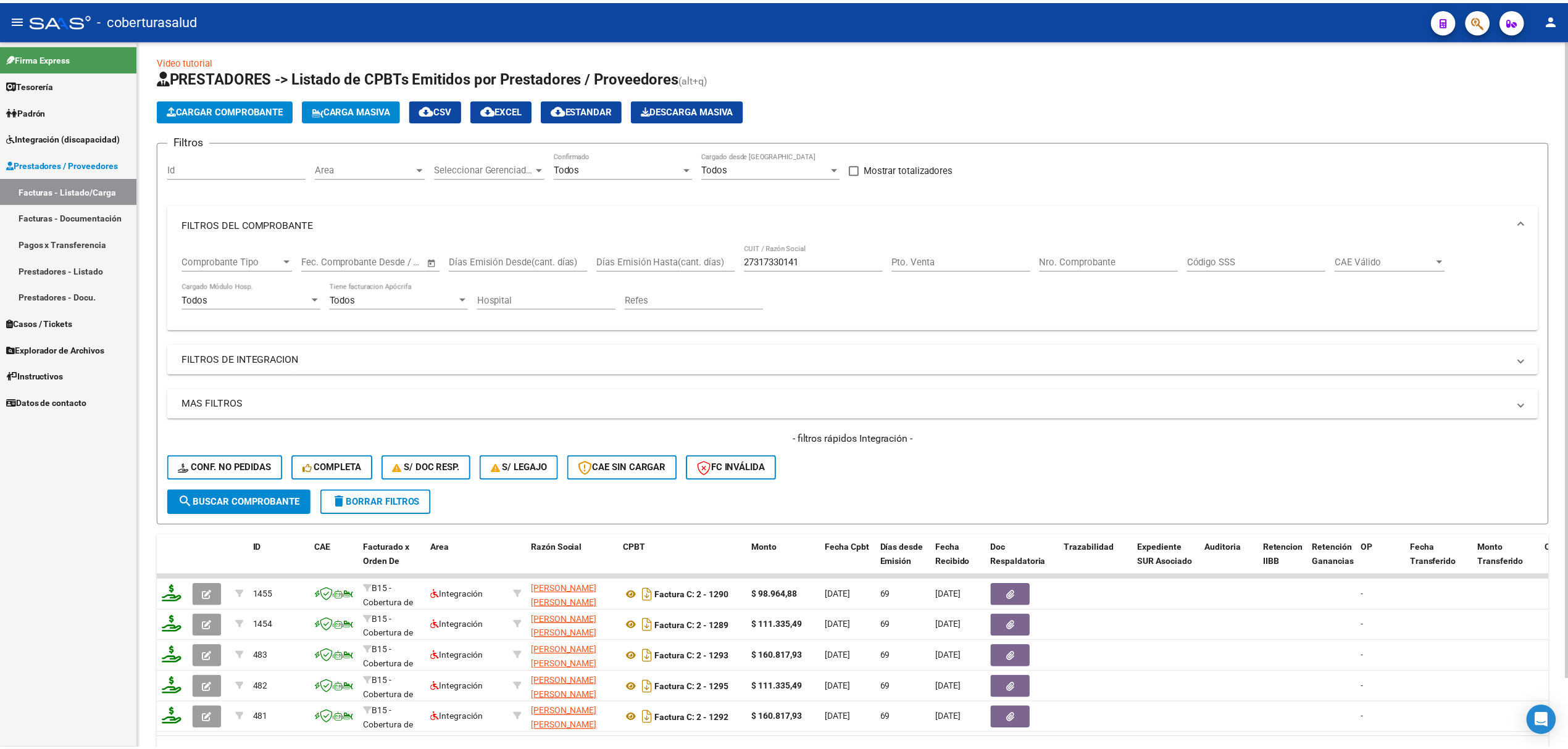
scroll to position [0, 0]
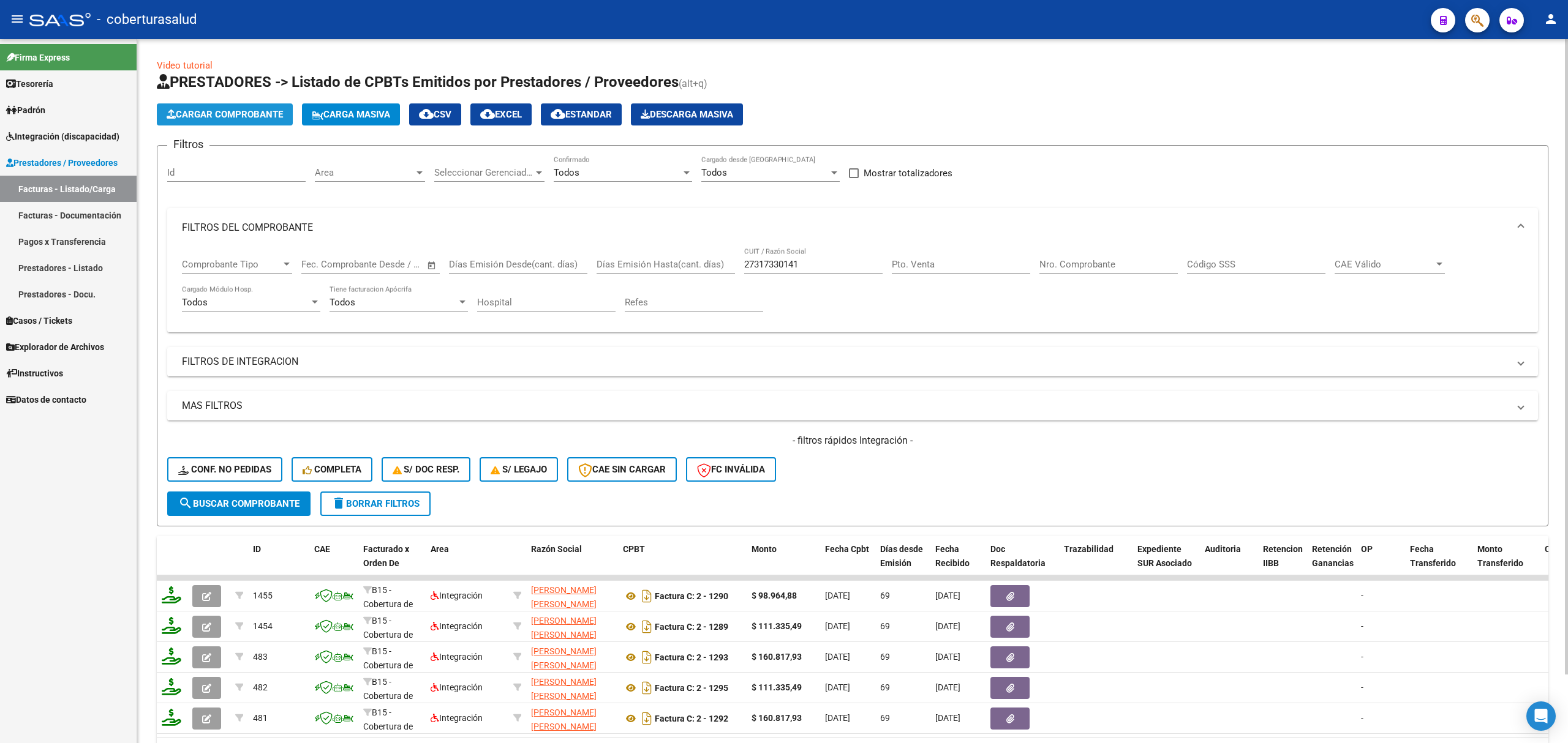
click at [241, 106] on button "Cargar Comprobante" at bounding box center [225, 114] width 136 height 22
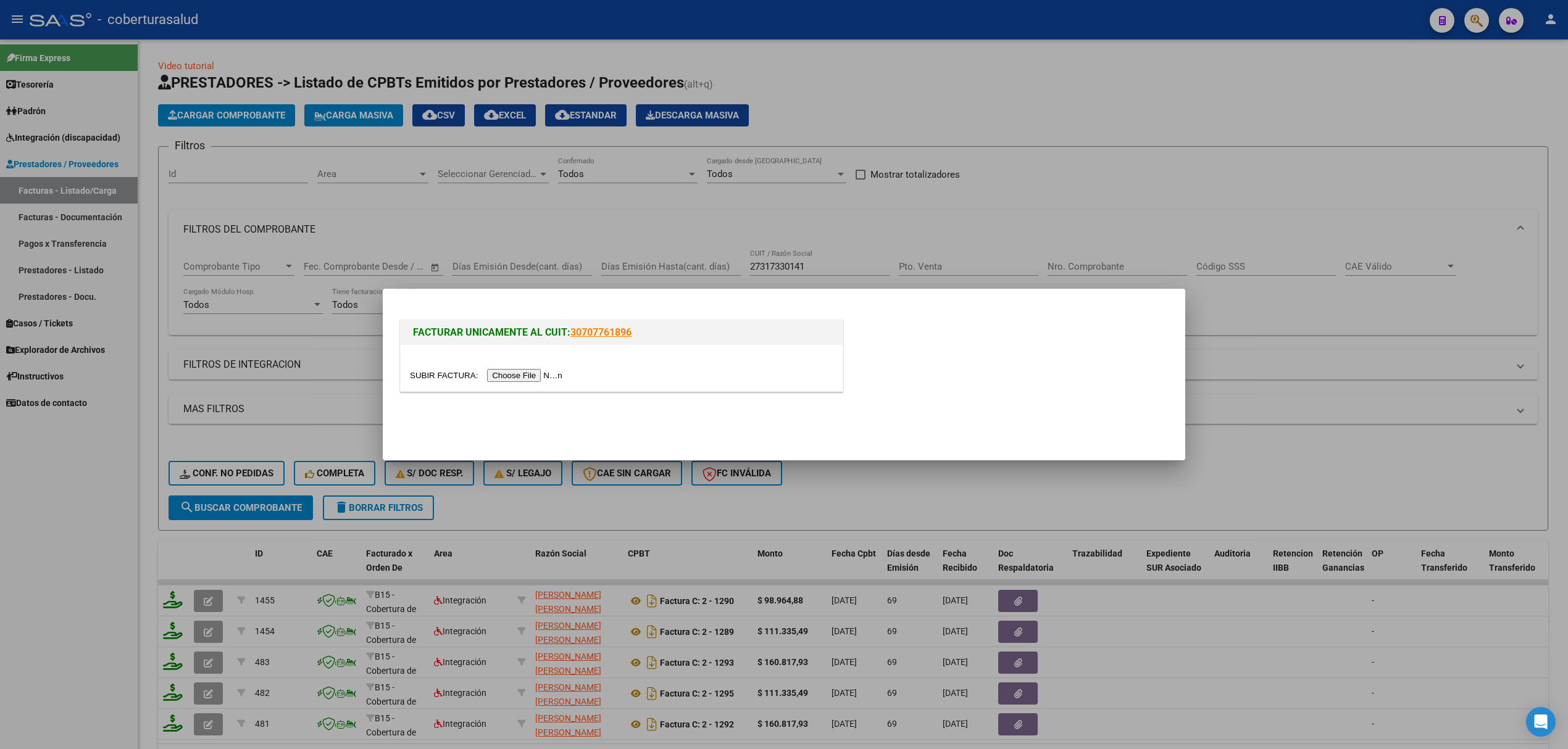
click at [517, 368] on div at bounding box center [622, 375] width 424 height 15
click at [502, 371] on input "file" at bounding box center [488, 375] width 156 height 13
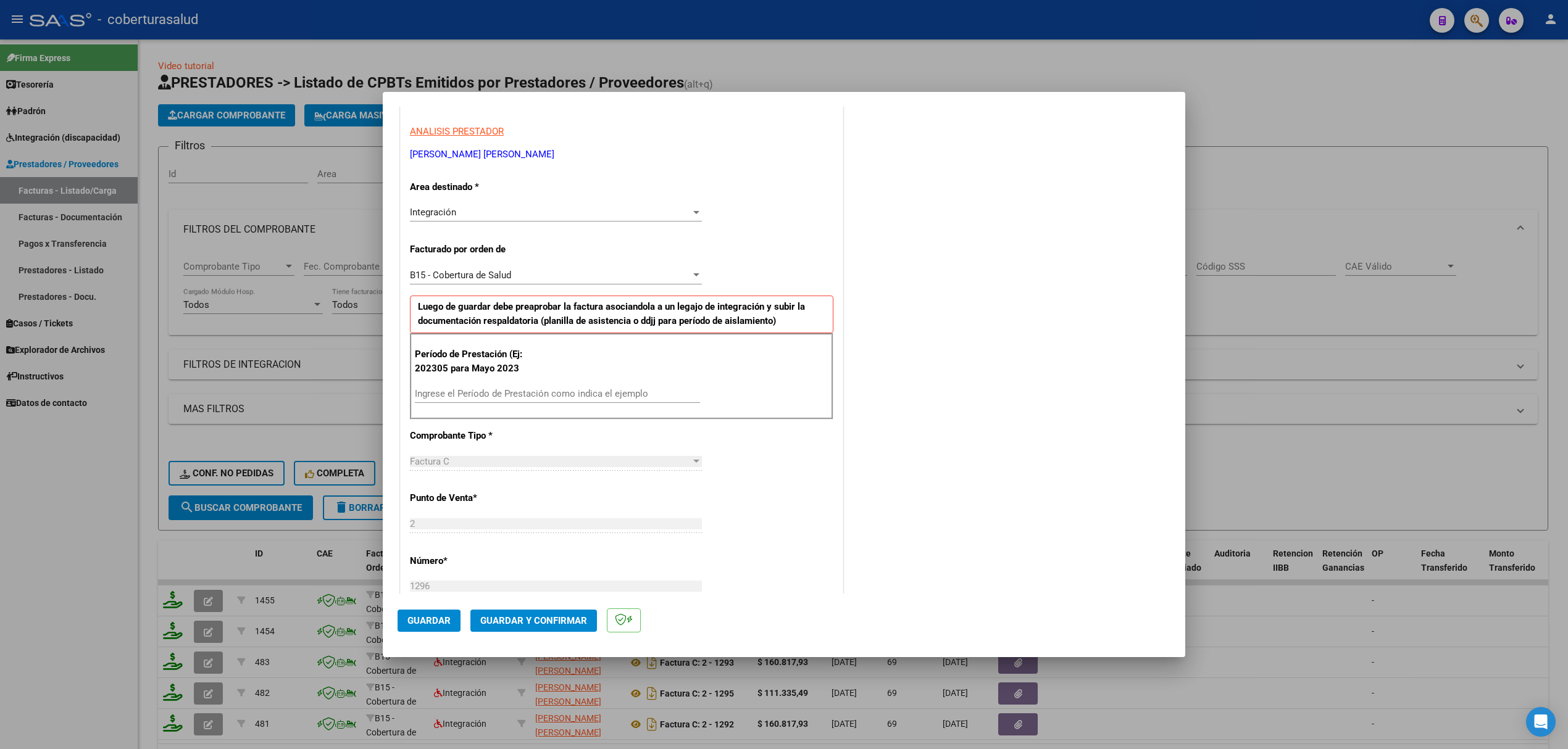
scroll to position [247, 0]
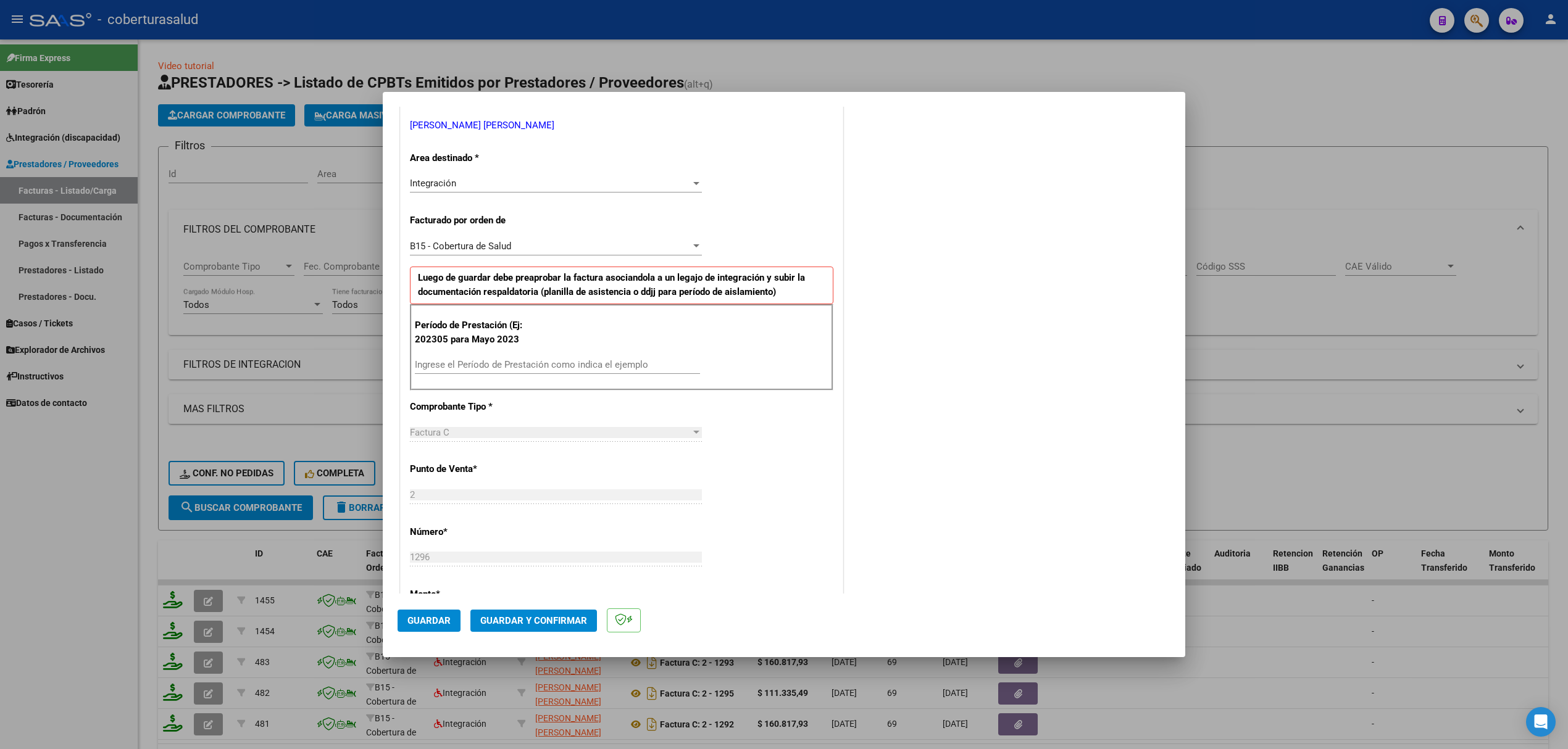
click at [524, 376] on div "Ingrese el Período de Prestación como indica el ejemplo" at bounding box center [558, 370] width 285 height 30
click at [529, 368] on input "Ingrese el Período de Prestación como indica el ejemplo" at bounding box center [558, 365] width 285 height 11
type input "202505"
click at [426, 619] on span "Guardar" at bounding box center [429, 620] width 44 height 11
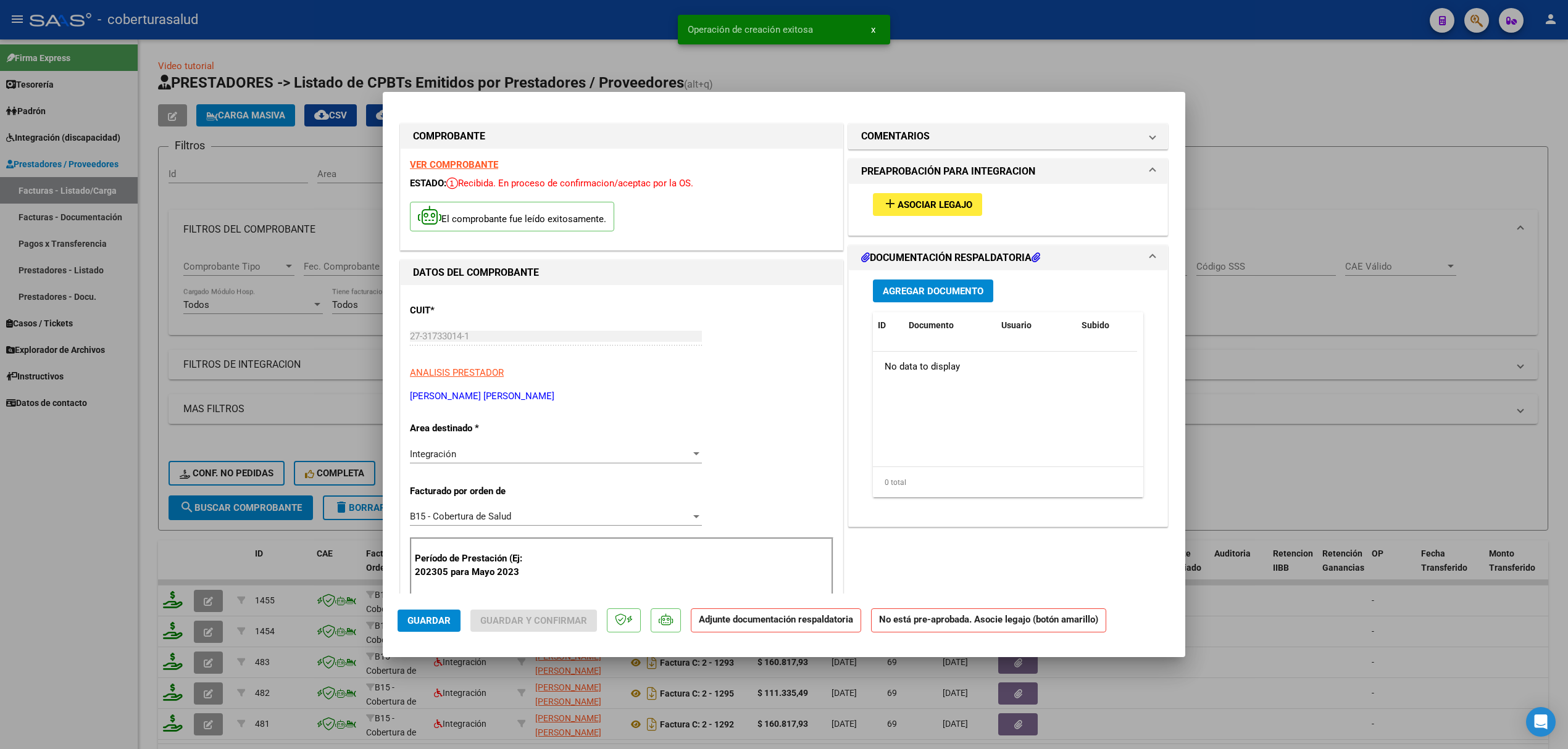
click at [913, 213] on button "add Asociar Legajo" at bounding box center [928, 204] width 109 height 23
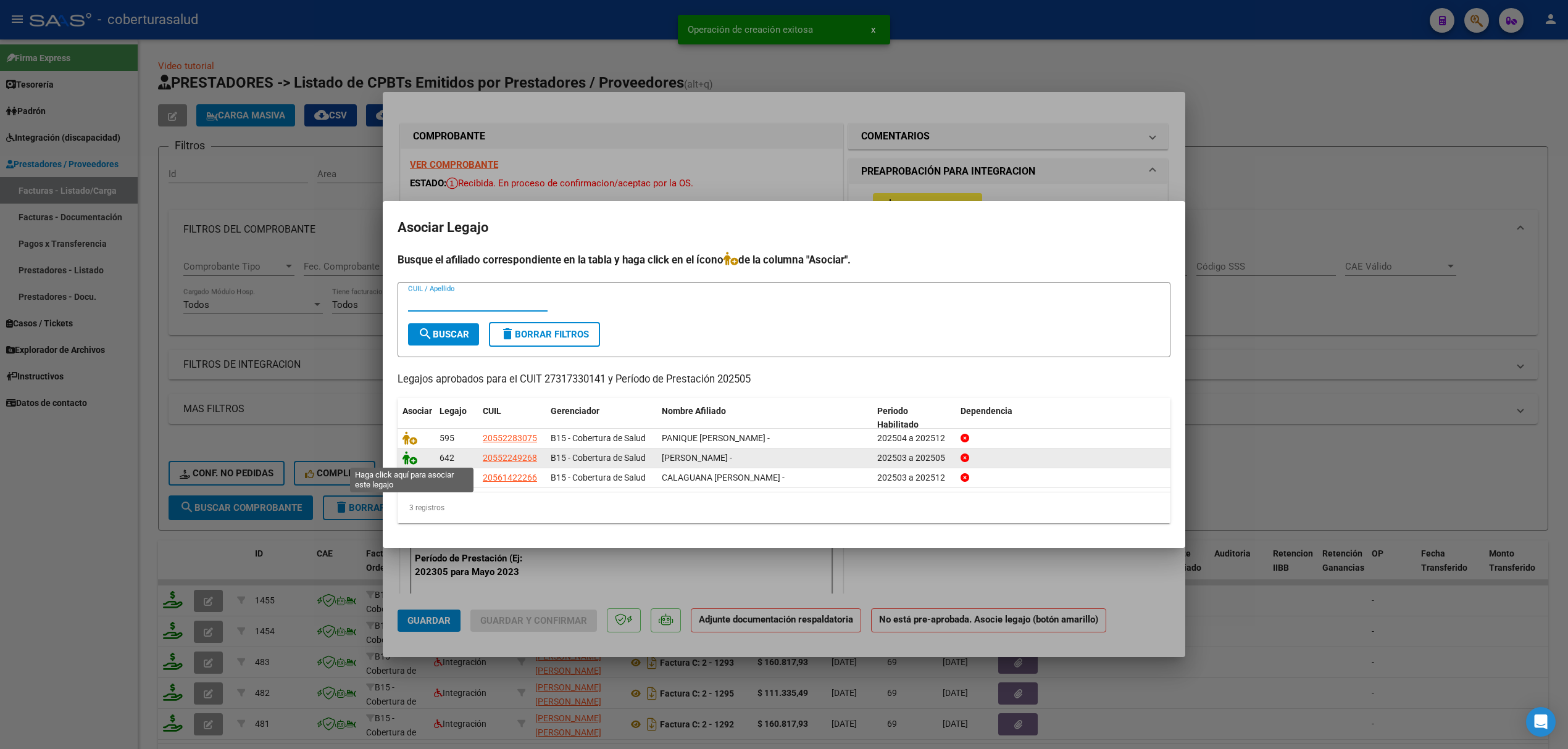
click at [413, 455] on icon at bounding box center [409, 458] width 15 height 14
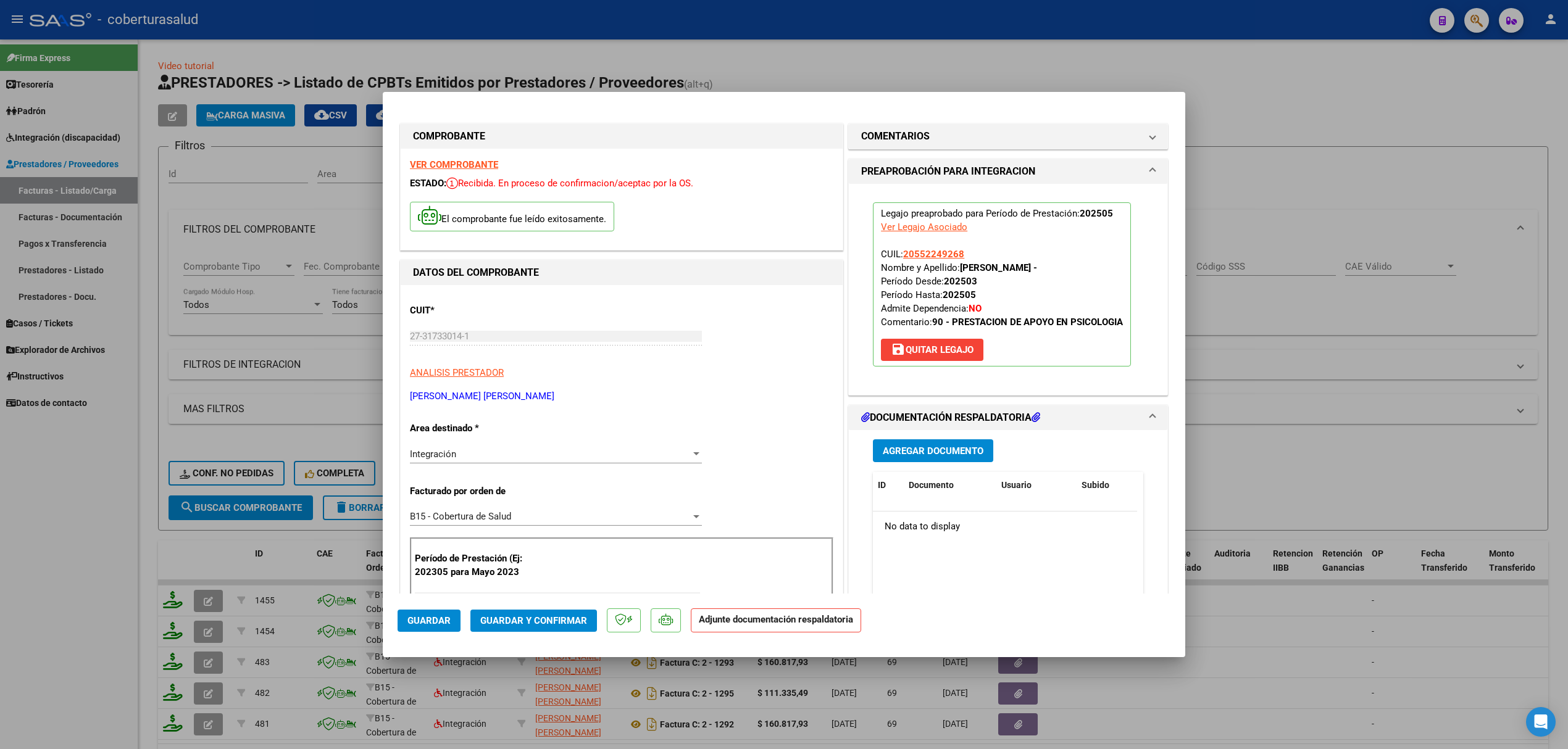
click at [911, 450] on span "Agregar Documento" at bounding box center [933, 451] width 101 height 11
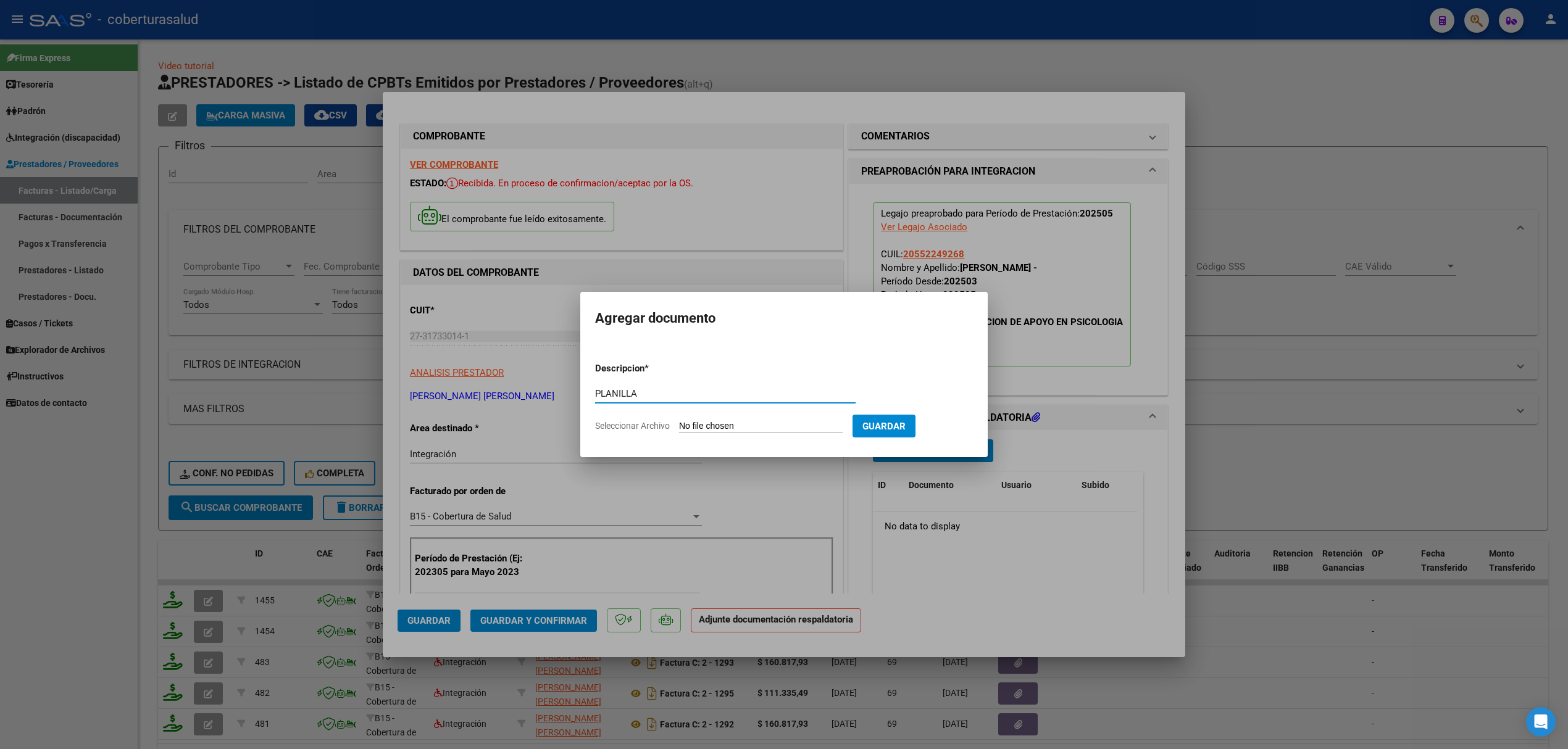
type input "PLANILLA"
click at [708, 426] on input "Seleccionar Archivo" at bounding box center [761, 427] width 163 height 12
click at [719, 424] on input "Seleccionar Archivo" at bounding box center [761, 427] width 163 height 12
type input "C:\fakepath\135486-3-Planilla_de_Asistencia.pdf"
click at [966, 432] on button "Guardar" at bounding box center [949, 426] width 63 height 23
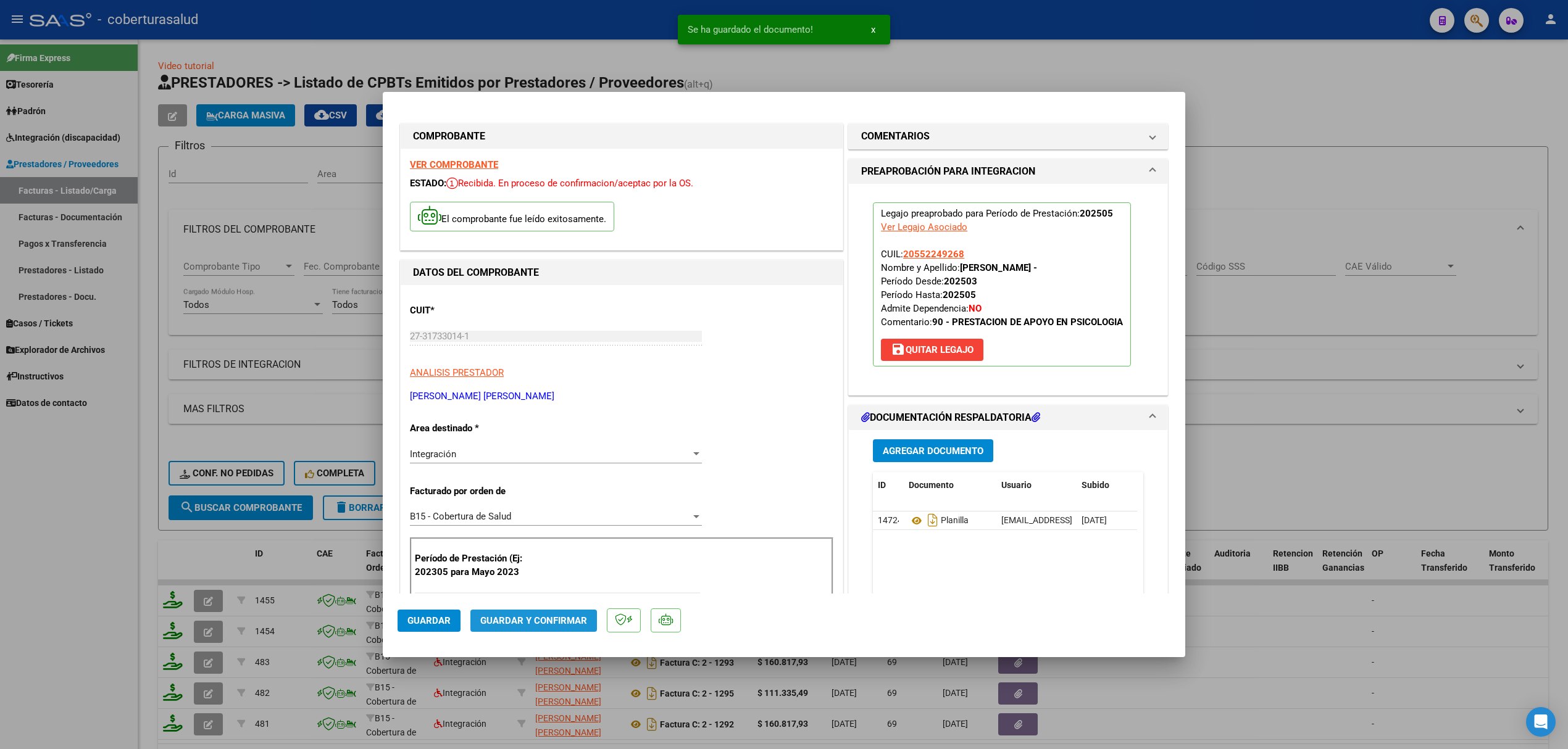
click at [534, 612] on button "Guardar y Confirmar" at bounding box center [534, 621] width 126 height 22
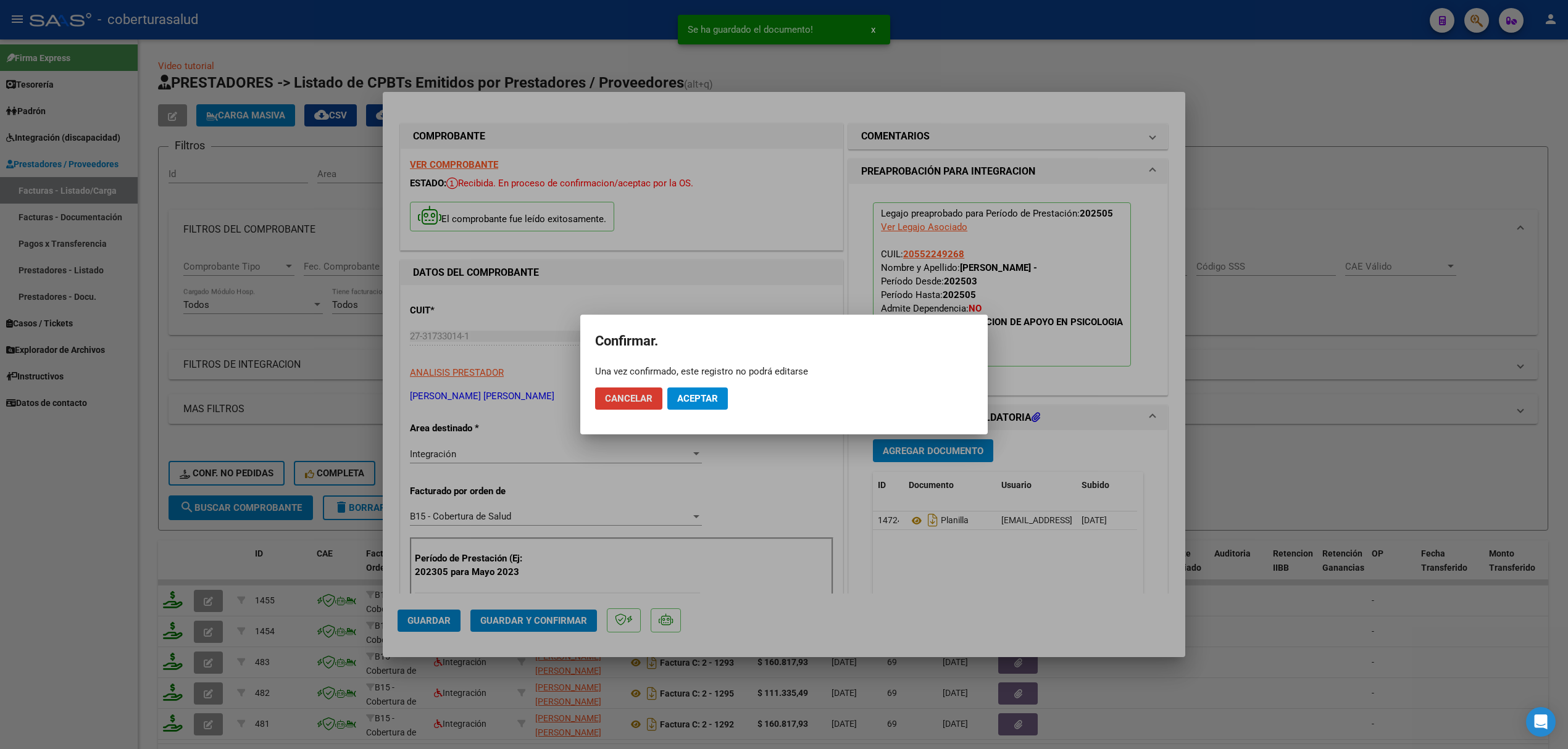
click at [693, 403] on span "Aceptar" at bounding box center [698, 398] width 41 height 11
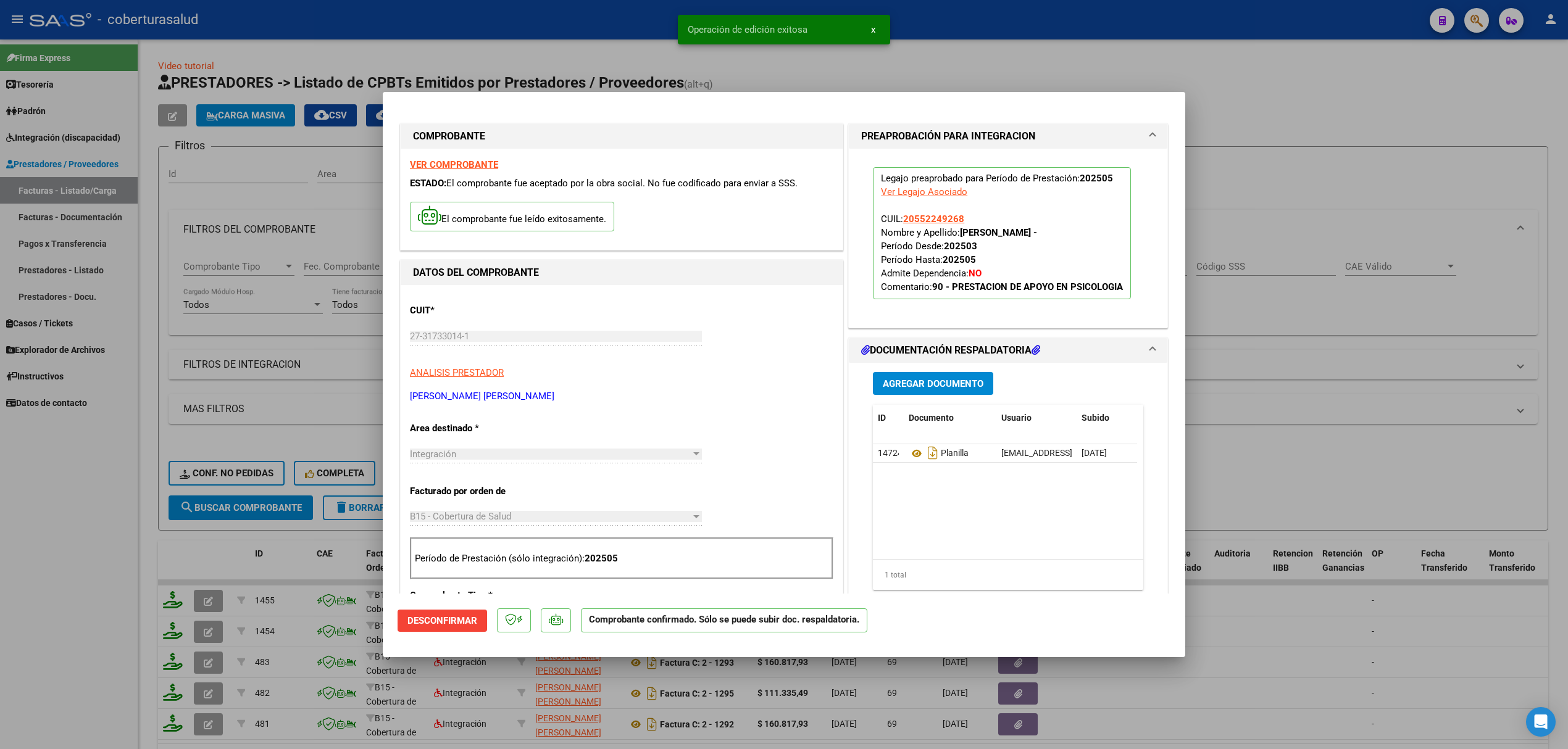
click at [279, 550] on div at bounding box center [784, 374] width 1568 height 749
type input "$ 0,00"
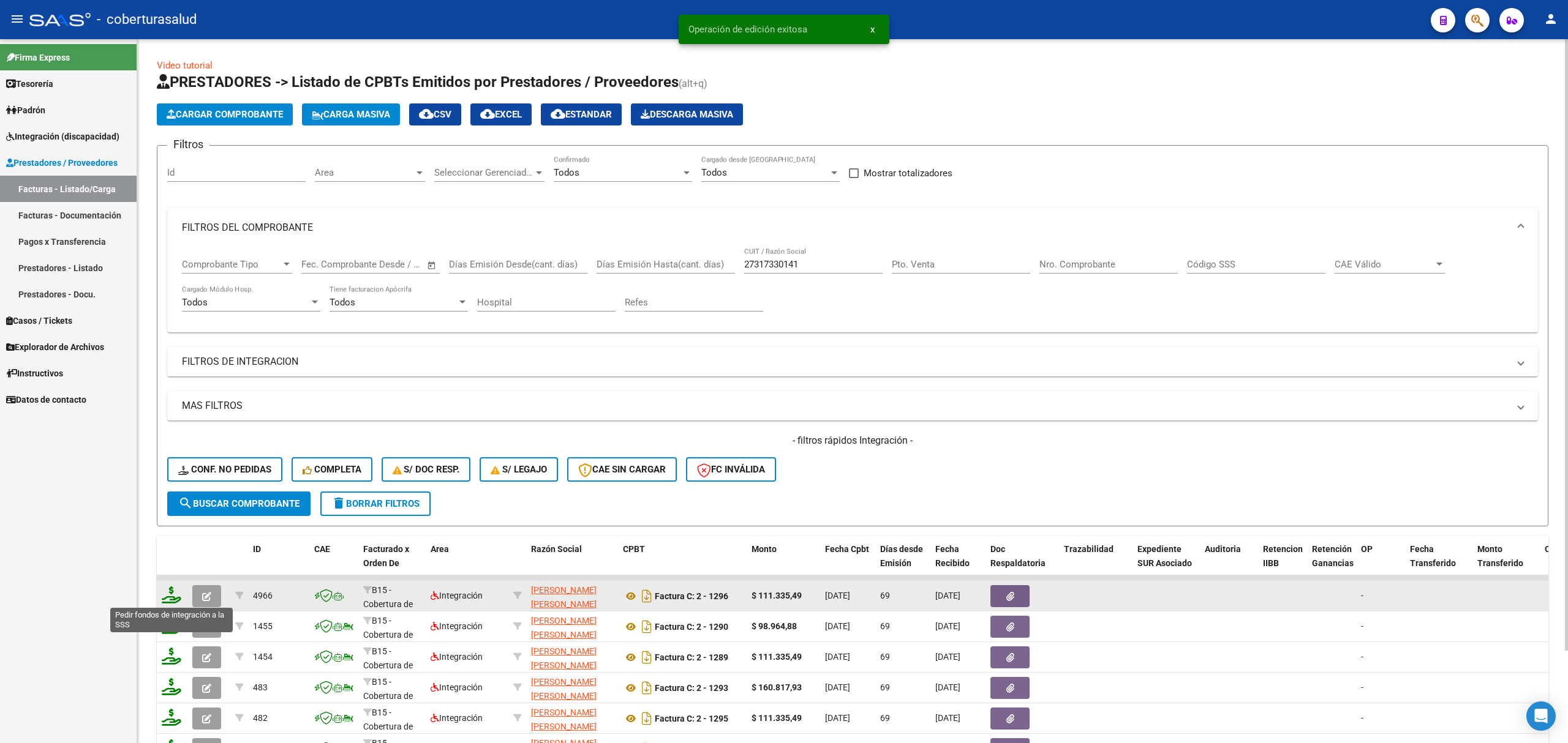
click at [177, 596] on icon at bounding box center [171, 595] width 19 height 17
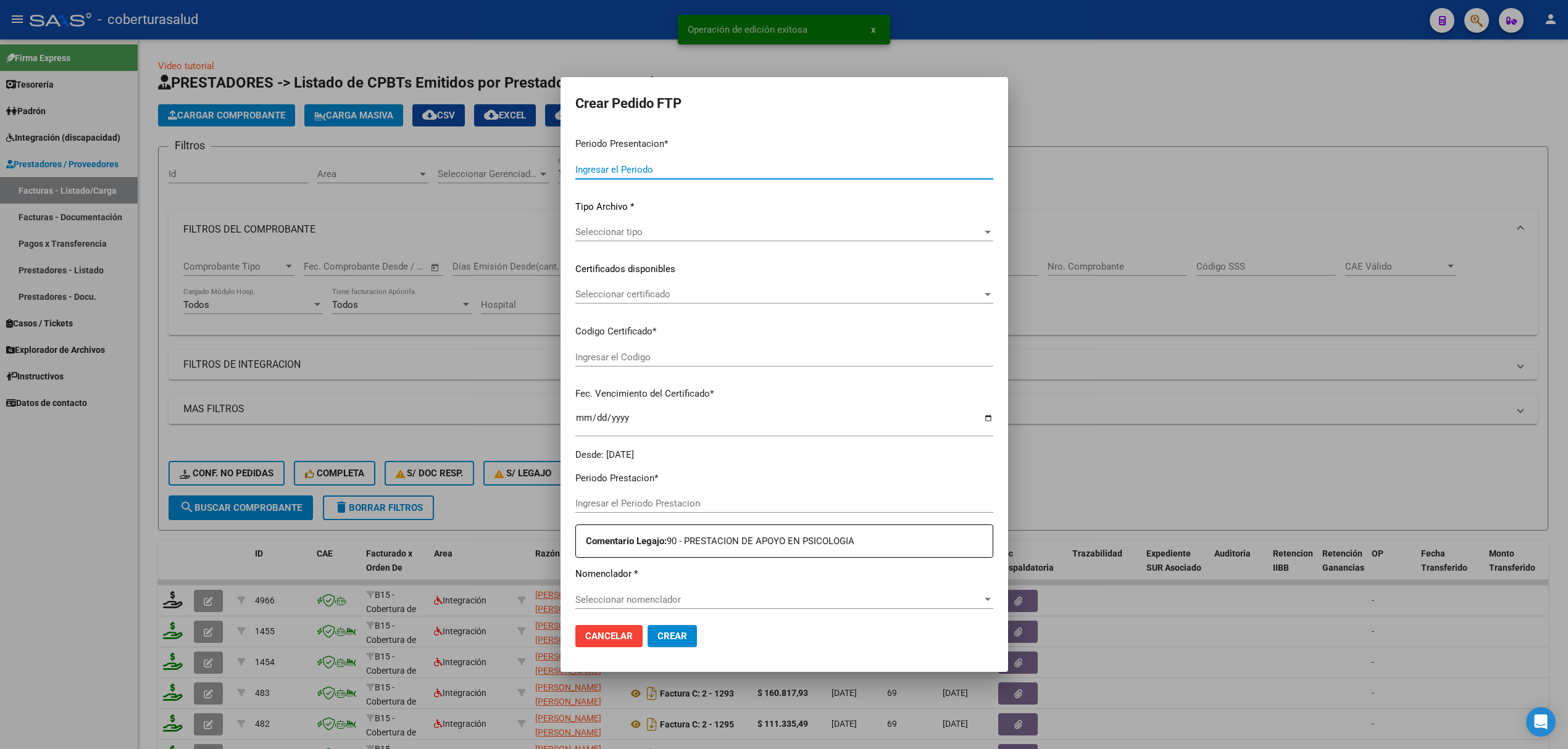
type input "202507"
type input "202505"
type input "$ 111.335,49"
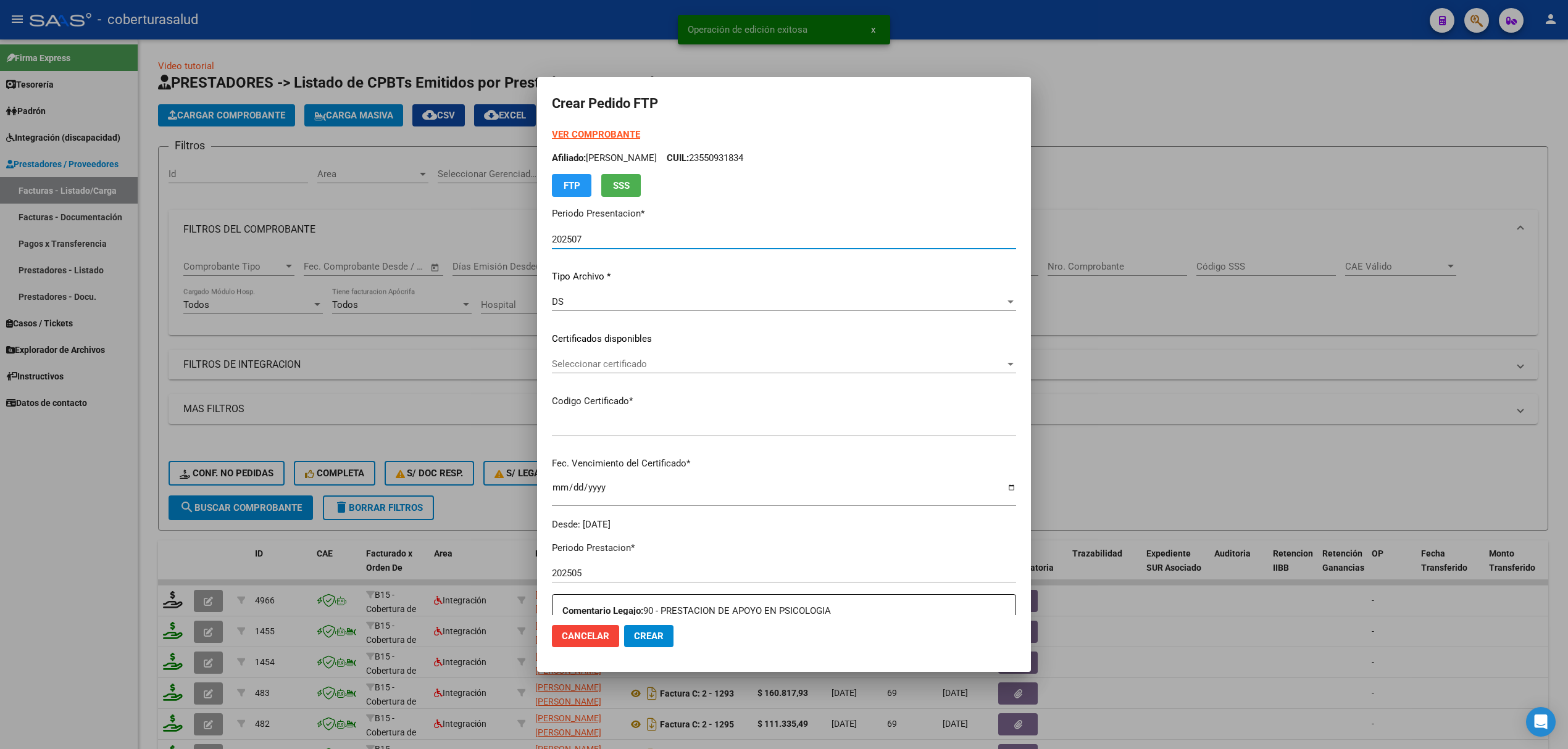
type input "ARG02000552249262020052720220527SAL123"
type input "2022-05-27"
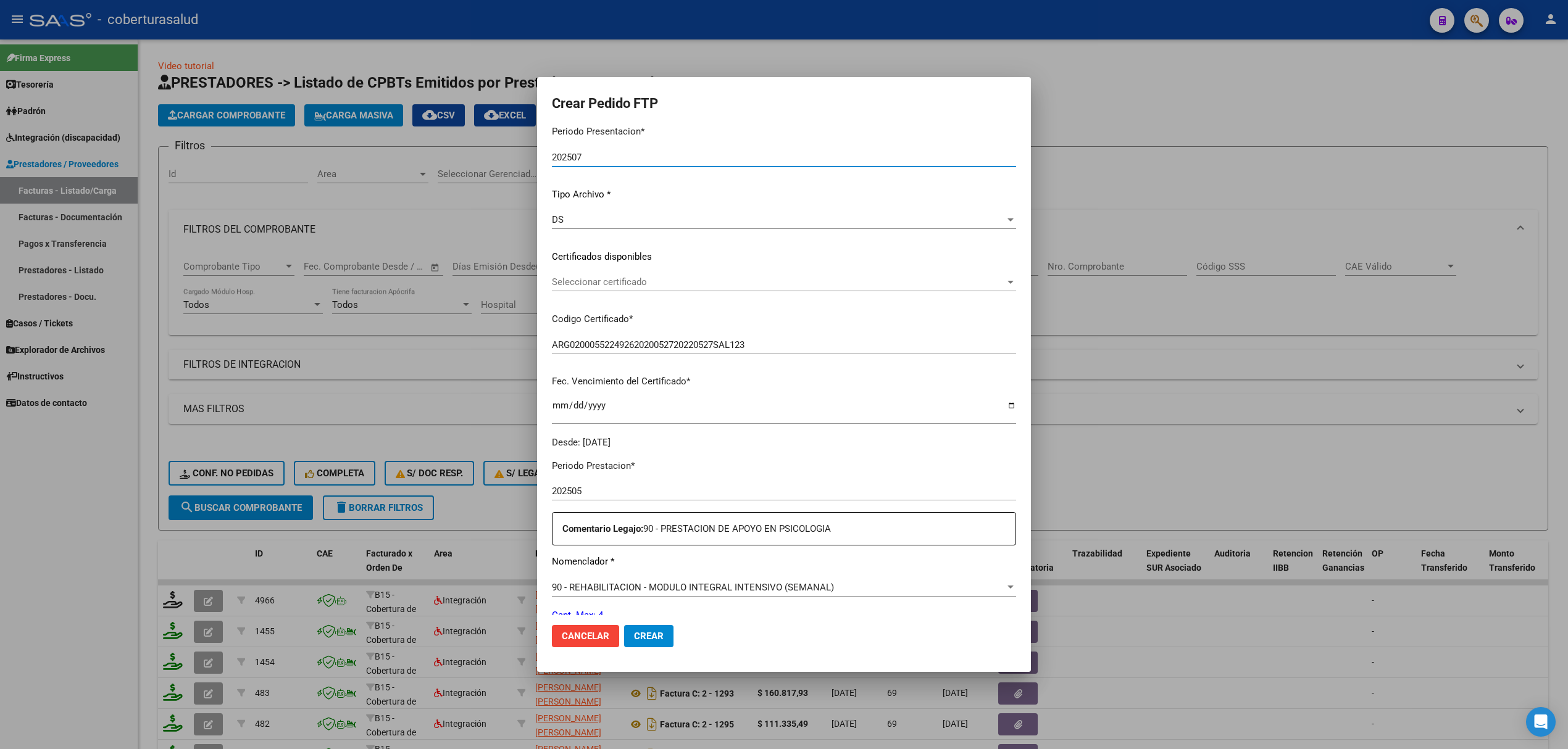
click at [631, 277] on span "Seleccionar certificado" at bounding box center [778, 282] width 453 height 11
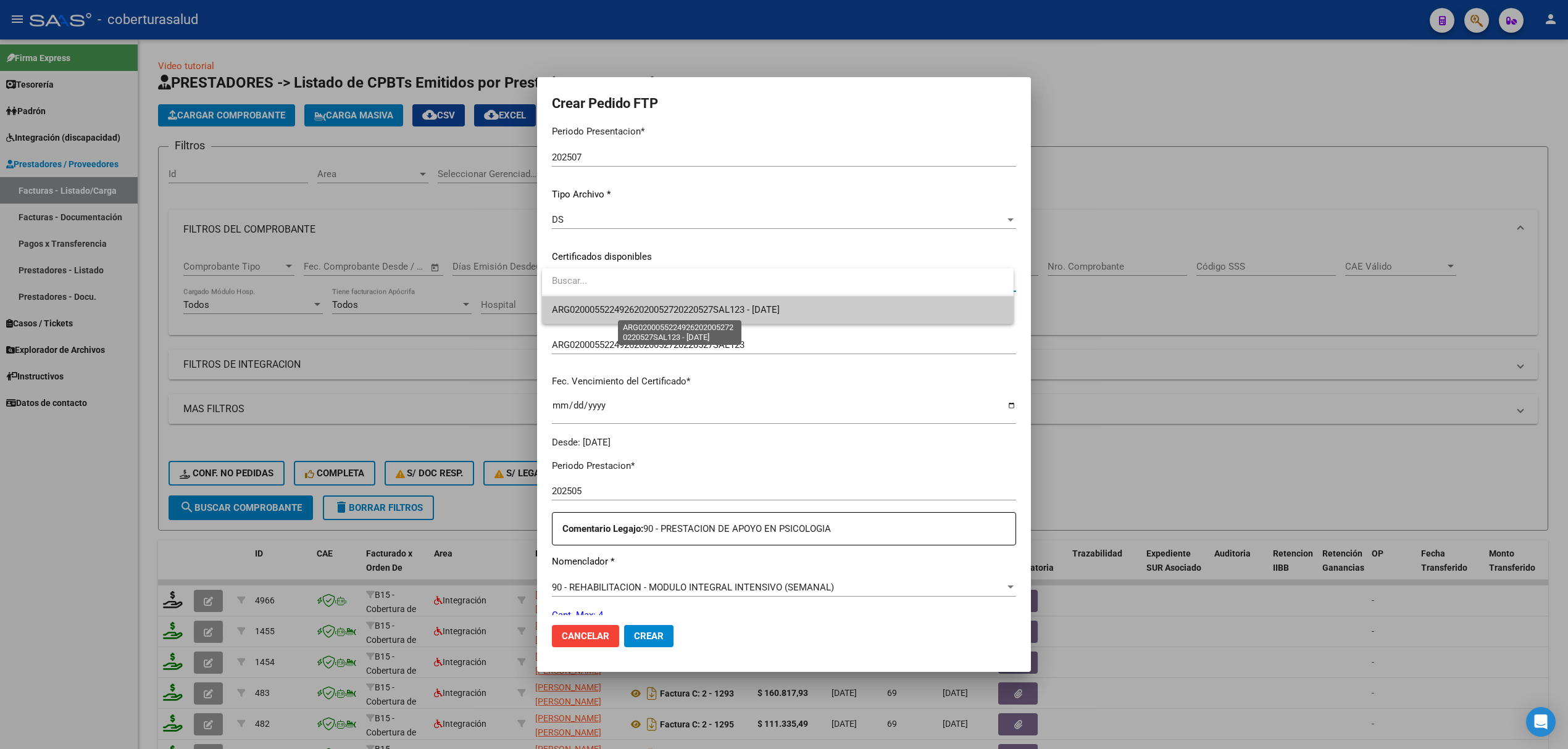
click at [640, 309] on span "ARG02000552249262020052720220527SAL123 - 2022-05-27" at bounding box center [666, 309] width 228 height 11
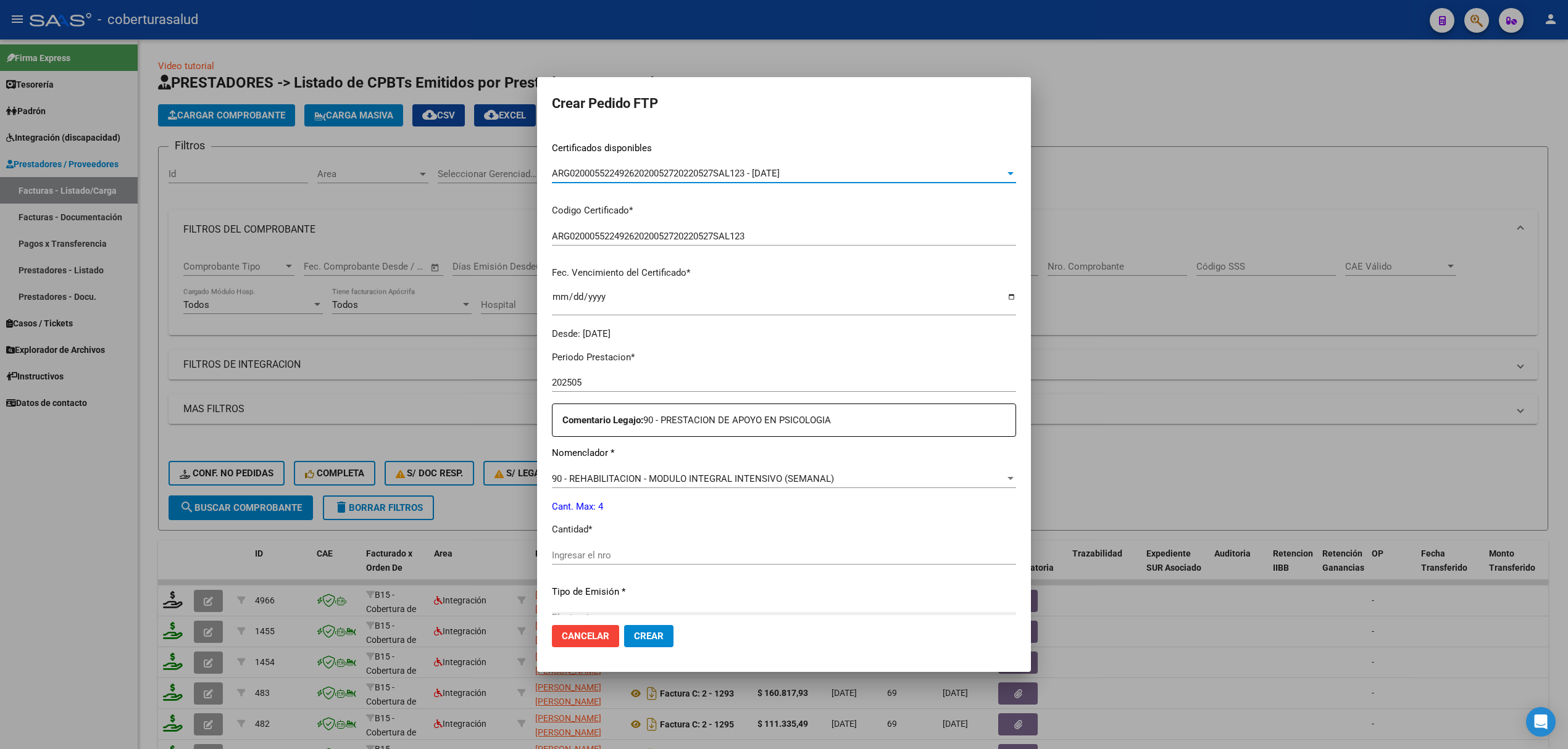
scroll to position [247, 0]
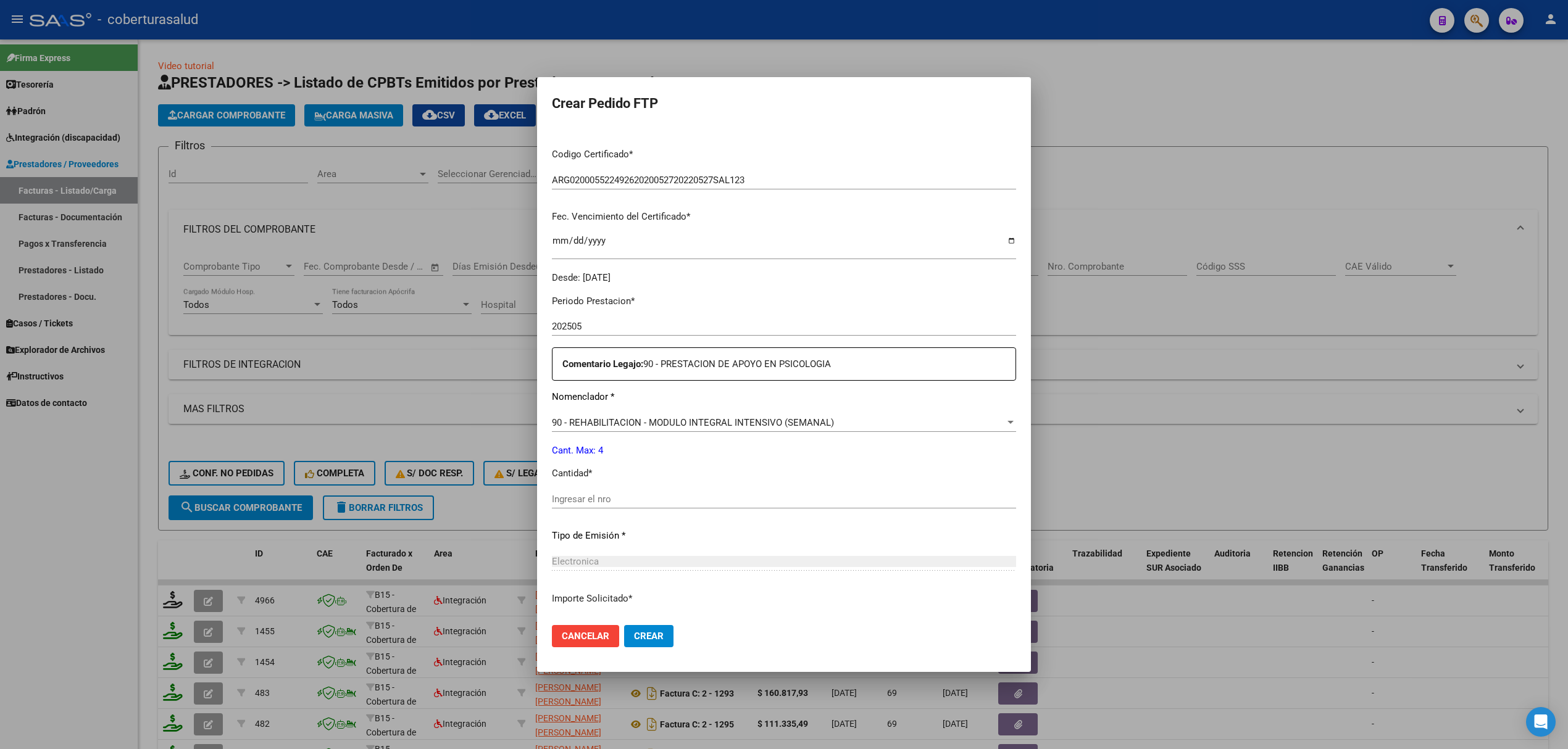
click at [596, 496] on input "Ingresar el nro" at bounding box center [784, 499] width 464 height 11
type input "4"
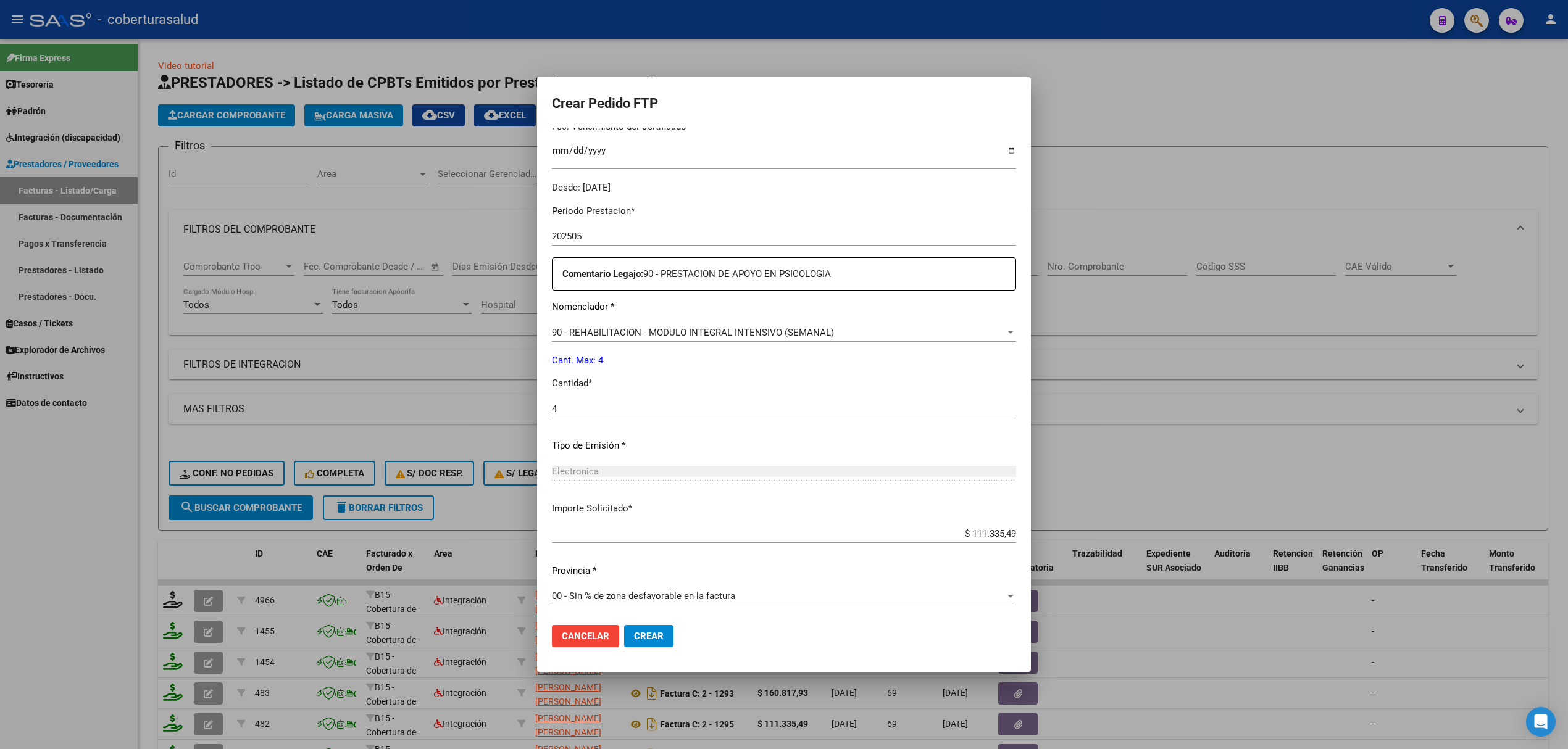
scroll to position [339, 0]
click at [653, 633] on span "Crear" at bounding box center [649, 635] width 30 height 11
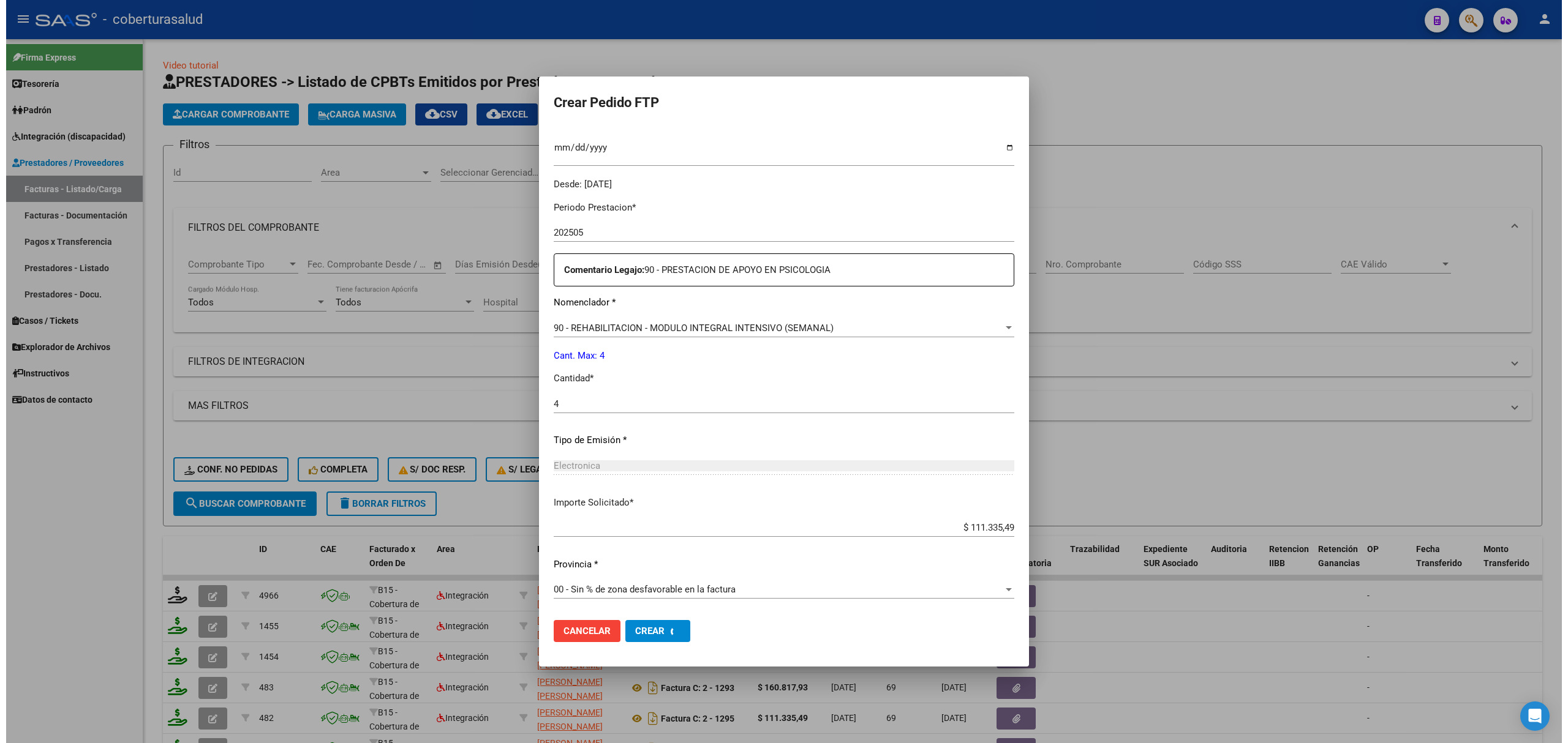
scroll to position [267, 0]
